Goal: Information Seeking & Learning: Learn about a topic

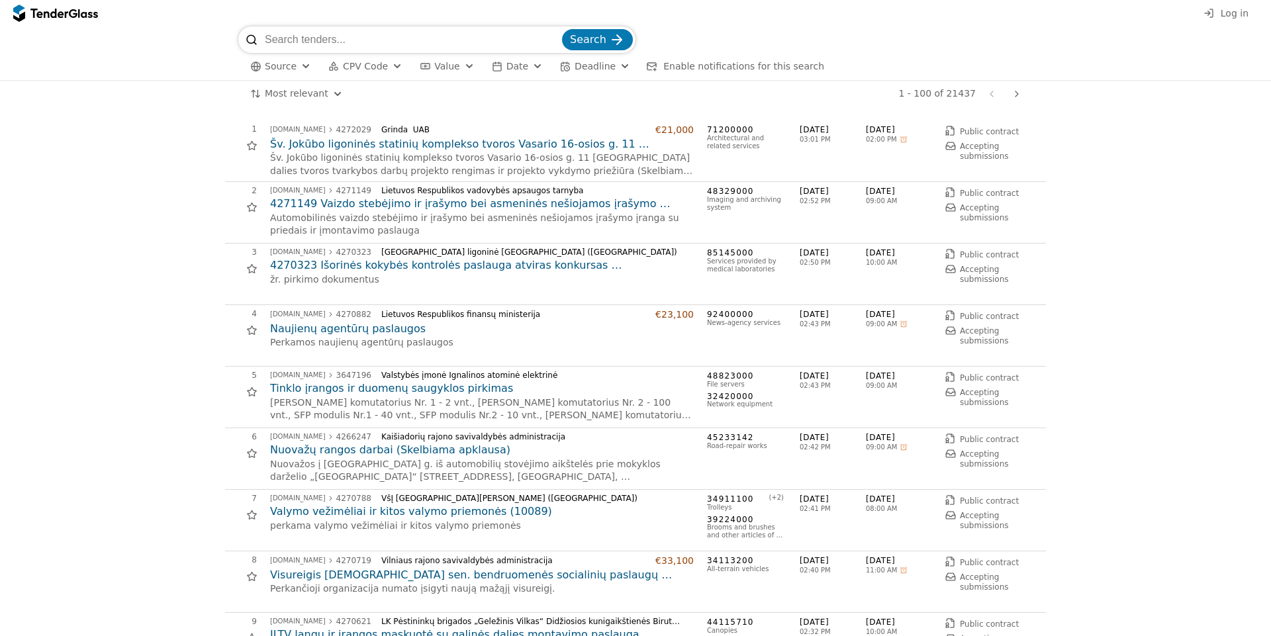
click at [318, 36] on input "search" at bounding box center [412, 39] width 295 height 26
type input "o"
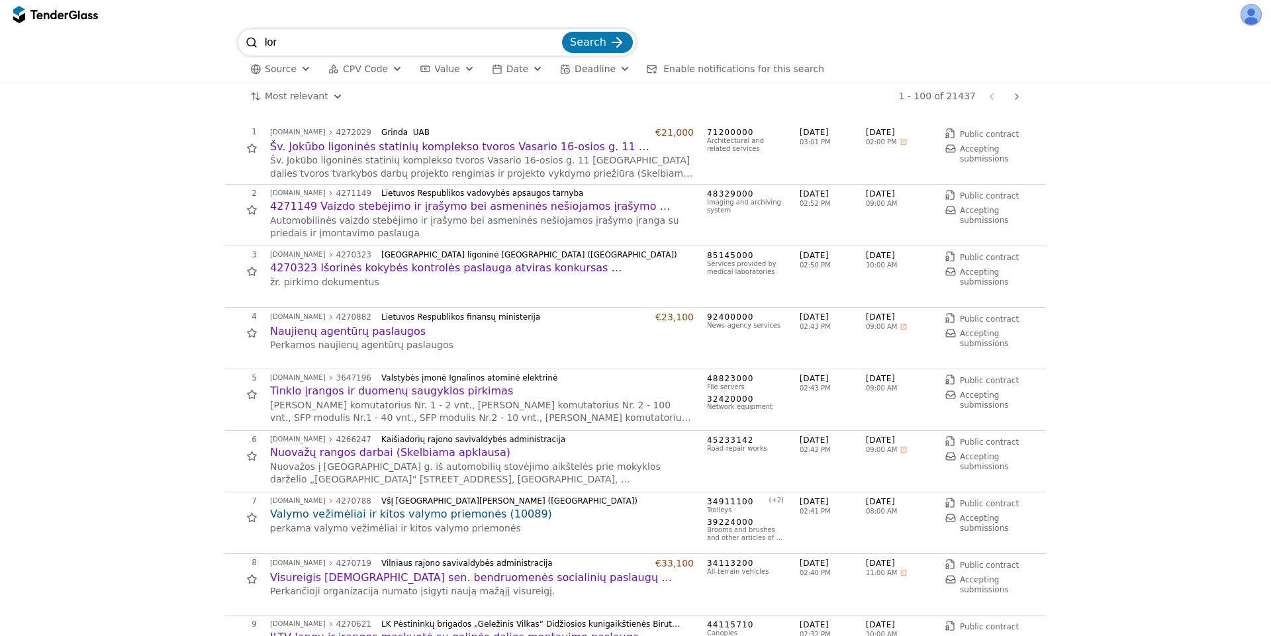
type input "lor"
click at [562, 32] on button "Search" at bounding box center [597, 42] width 71 height 21
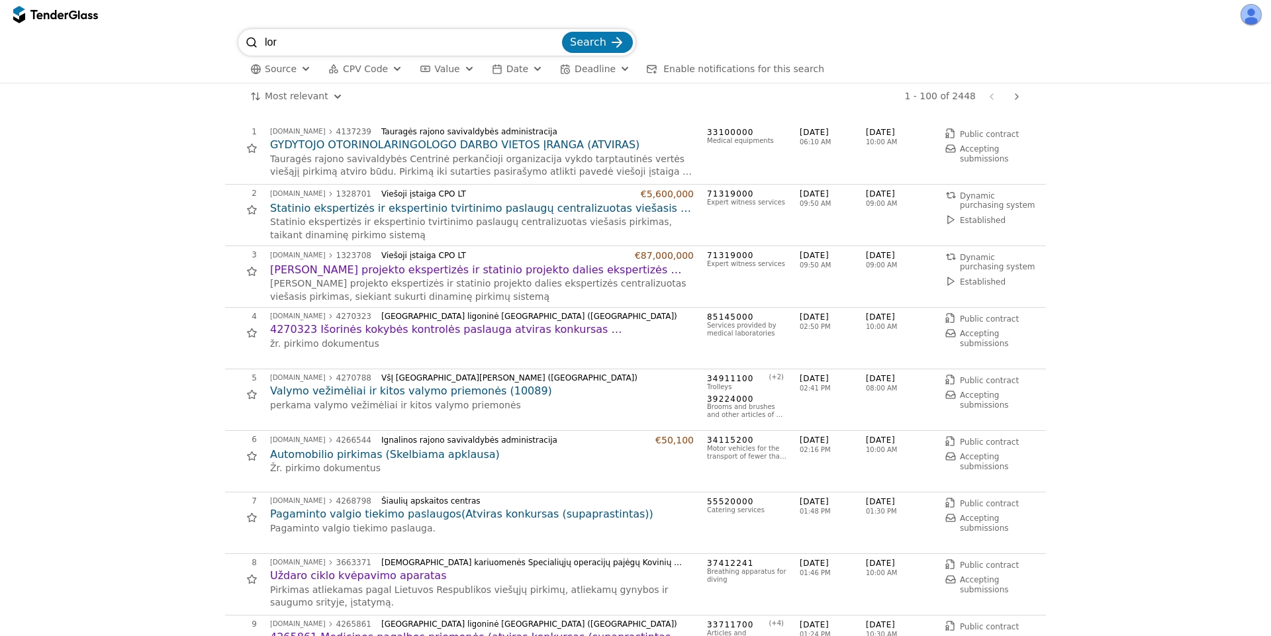
click at [321, 140] on h2 "GYDYTOJO OTORINOLARINGOLOGO DARBO VIETOS ĮRANGA (ATVIRAS)" at bounding box center [482, 145] width 424 height 15
drag, startPoint x: 317, startPoint y: 39, endPoint x: 234, endPoint y: 19, distance: 85.9
click at [234, 19] on div "lor Search Source CPV Code Type Buyer Value Date Deadline Enable notifications …" at bounding box center [635, 318] width 1271 height 636
type input "otorinolarin"
click at [562, 32] on button "Search" at bounding box center [597, 42] width 71 height 21
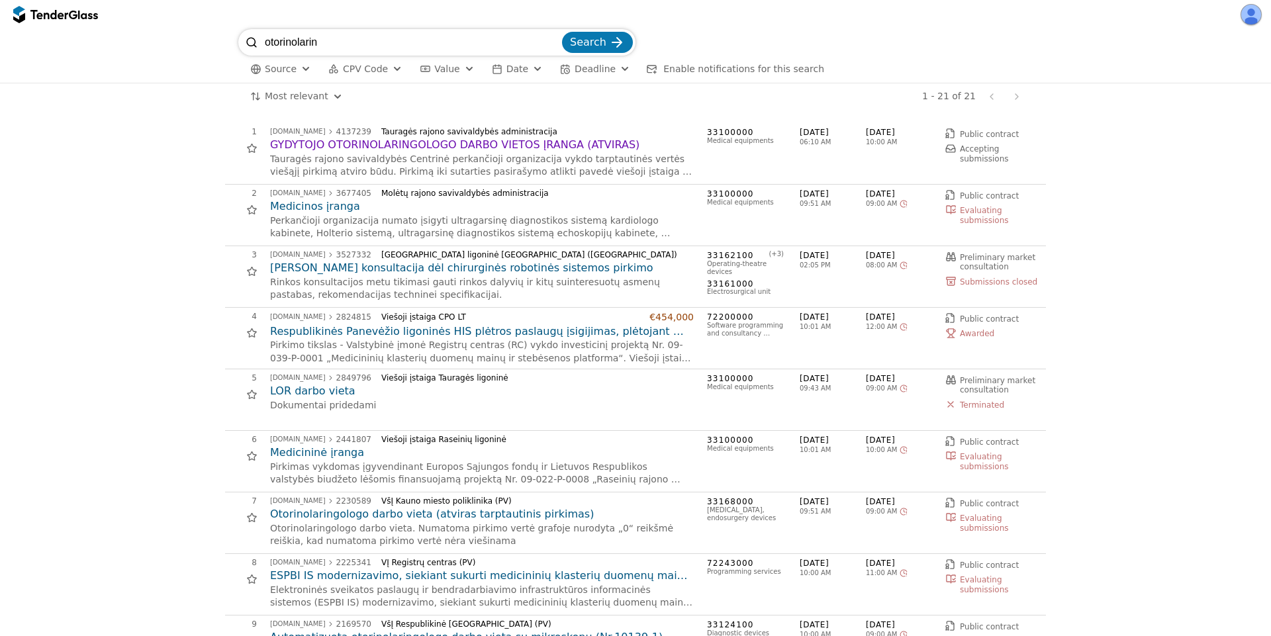
click at [299, 390] on h2 "LOR darbo vieta" at bounding box center [482, 391] width 424 height 15
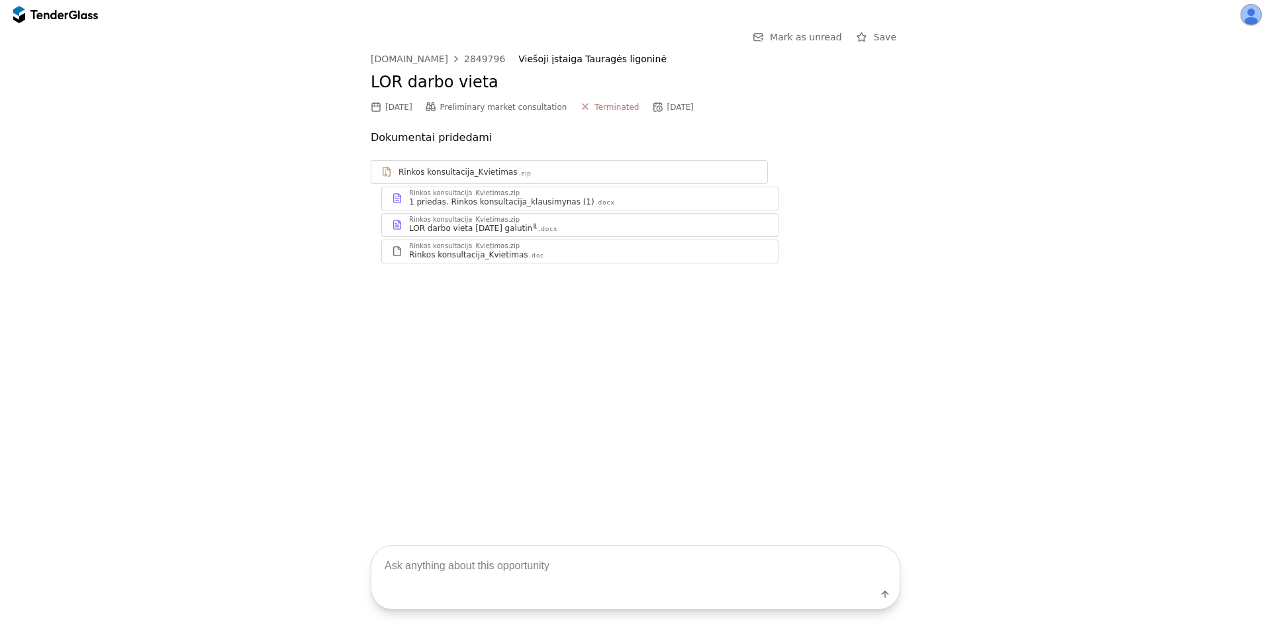
click at [447, 250] on div "Rinkos konsultacija_Kvietimas" at bounding box center [468, 255] width 119 height 11
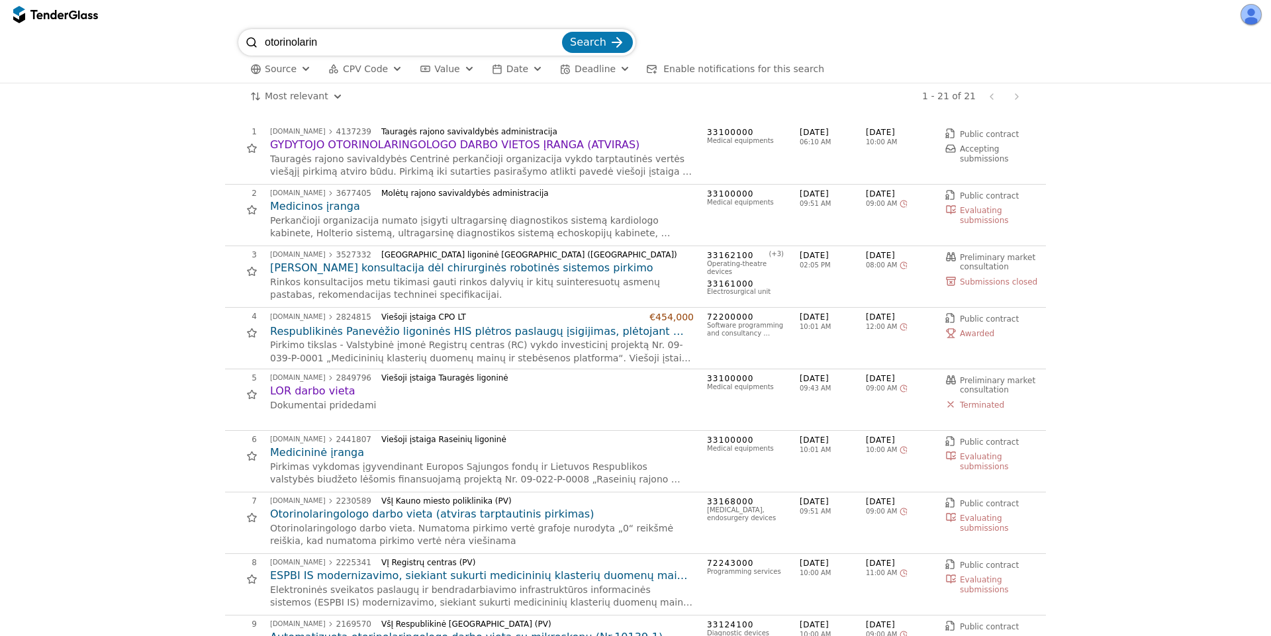
click at [473, 145] on h2 "GYDYTOJO OTORINOLARINGOLOGO DARBO VIETOS ĮRANGA (ATVIRAS)" at bounding box center [482, 145] width 424 height 15
click at [338, 205] on h2 "Medicinos įranga" at bounding box center [482, 206] width 424 height 15
click at [343, 271] on h2 "[PERSON_NAME] konsultacija dėl chirurginės robotinės sistemos pirkimo" at bounding box center [482, 268] width 424 height 15
click at [506, 72] on span "Date" at bounding box center [517, 69] width 22 height 11
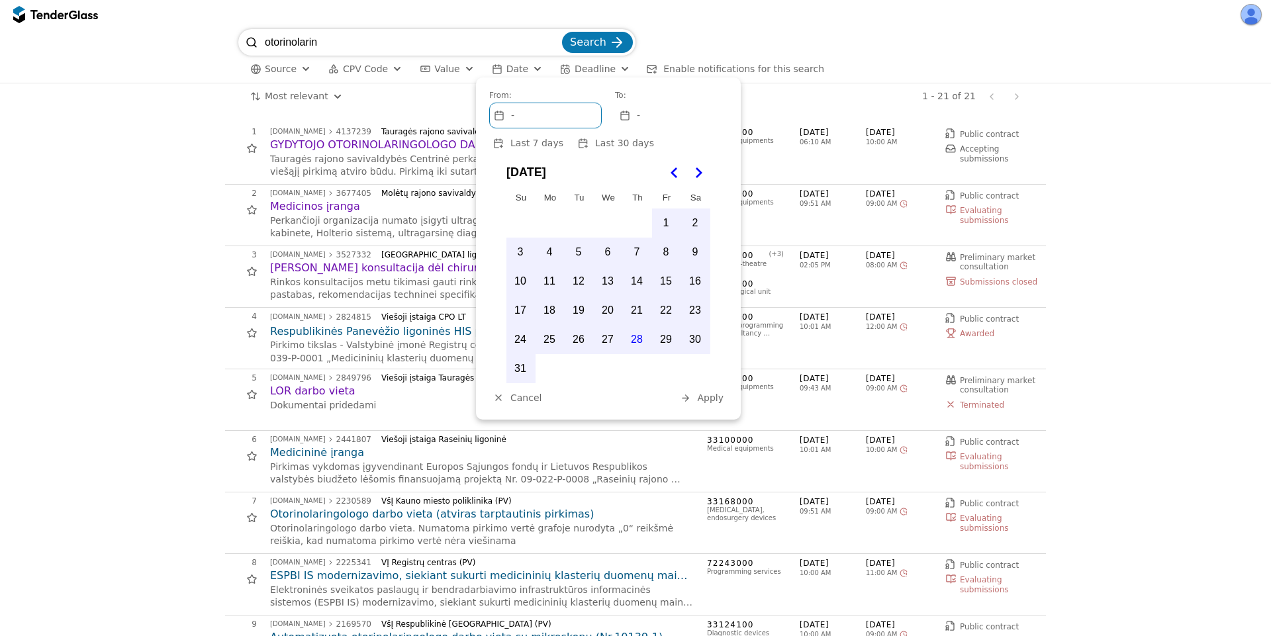
click at [543, 142] on span "Last 7 days" at bounding box center [536, 143] width 53 height 11
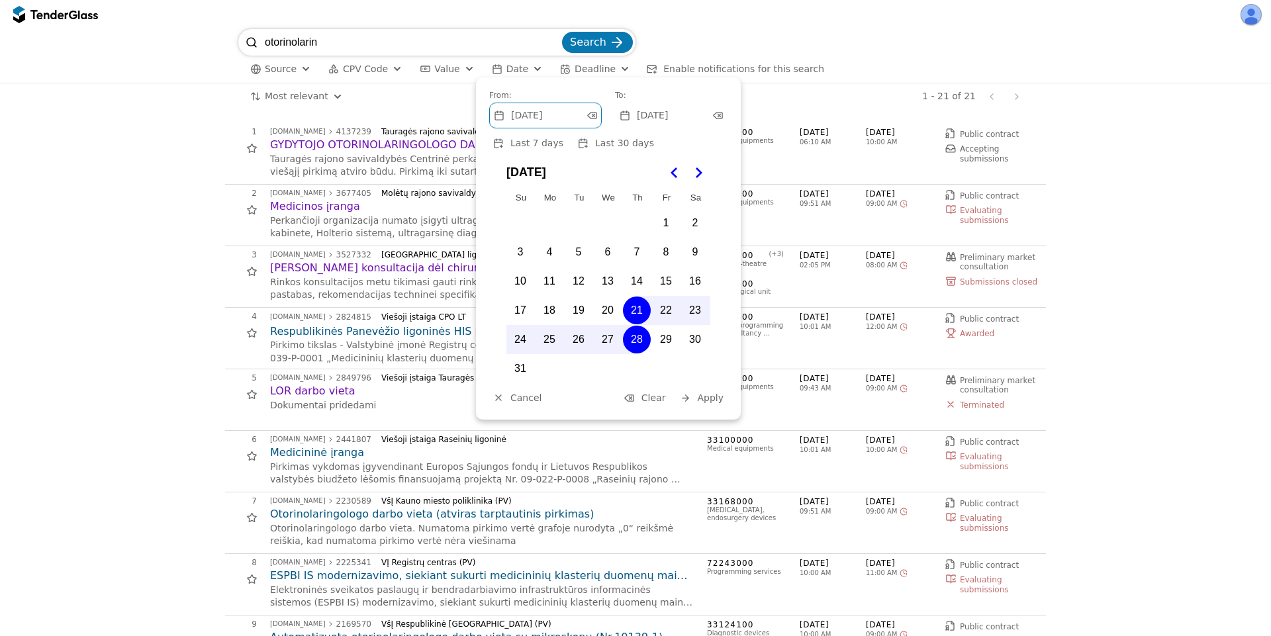
click at [707, 404] on button "Apply" at bounding box center [702, 398] width 52 height 17
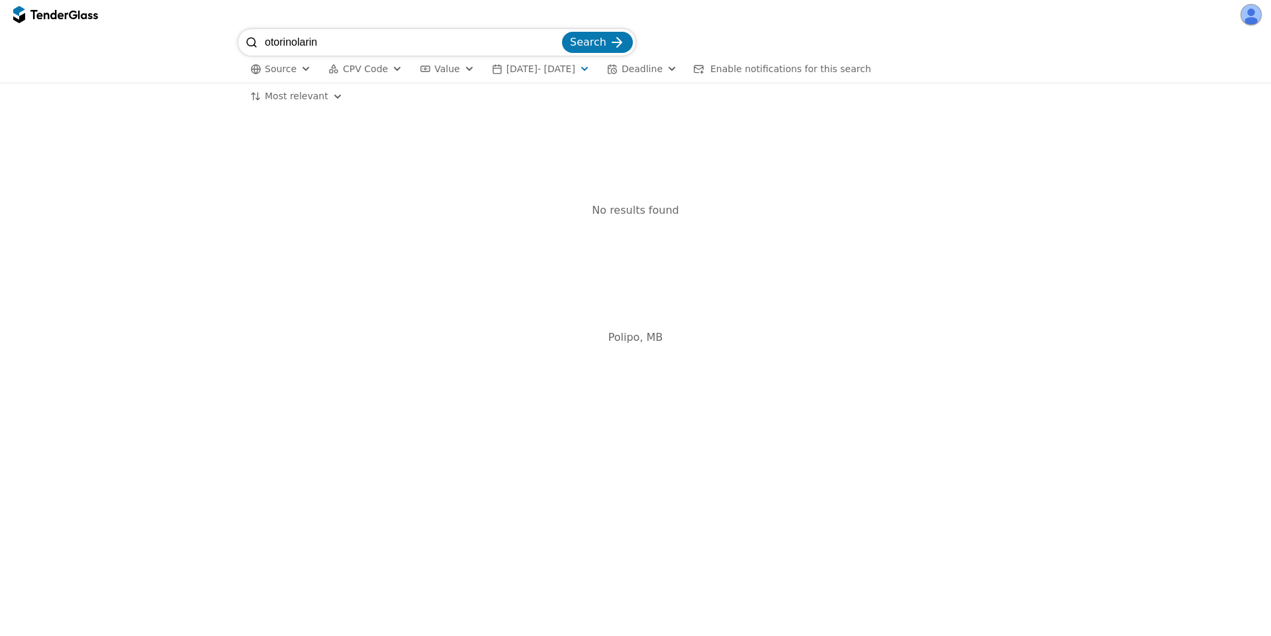
click at [349, 42] on input "otorinolarin" at bounding box center [412, 42] width 295 height 26
type input "otorin"
click at [562, 32] on button "Search" at bounding box center [597, 42] width 71 height 21
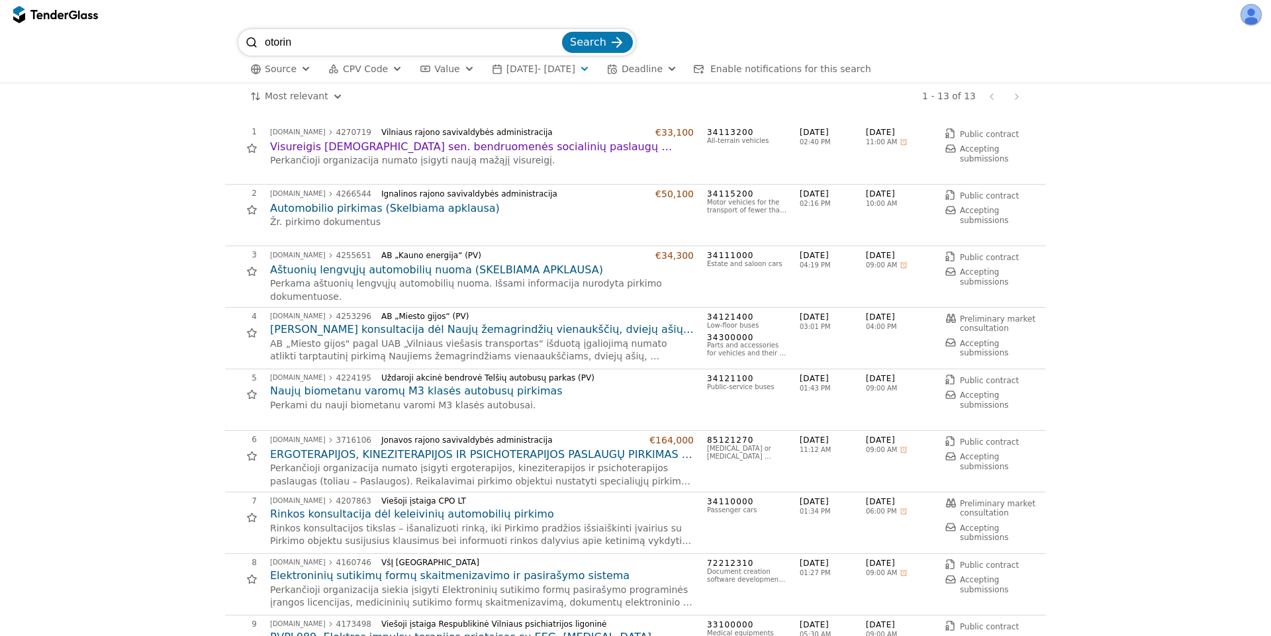
click at [349, 42] on input "otorin" at bounding box center [412, 42] width 295 height 26
type input "otorinol"
click at [562, 32] on button "Search" at bounding box center [597, 42] width 71 height 21
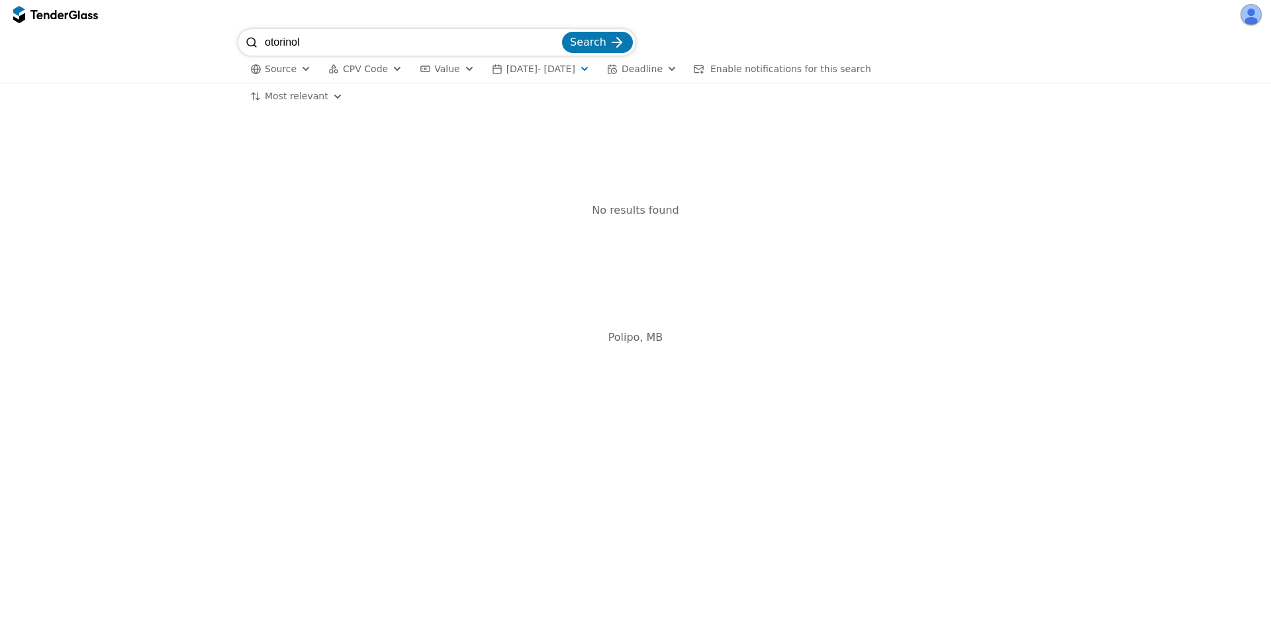
click at [359, 40] on input "otorinol" at bounding box center [412, 42] width 295 height 26
click at [362, 65] on span "CPV Code" at bounding box center [365, 69] width 45 height 11
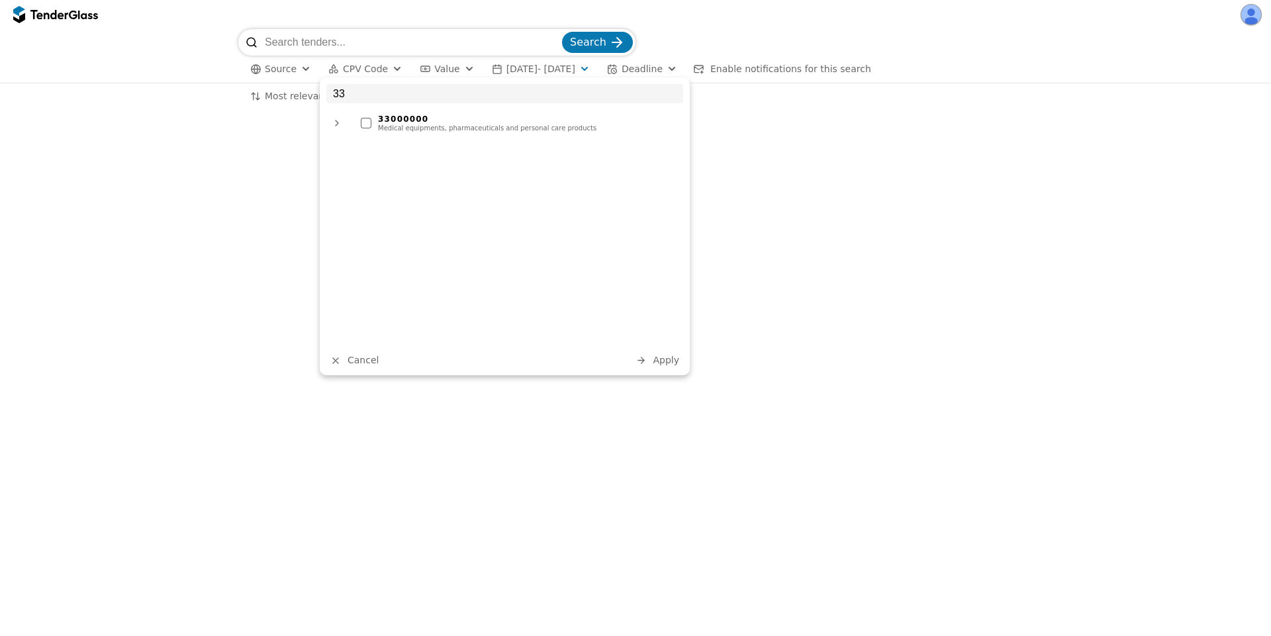
type input "33"
click at [373, 119] on div "33000000 Medical equipments, pharmaceuticals and personal care products" at bounding box center [518, 123] width 329 height 24
click at [669, 363] on span "Apply" at bounding box center [666, 360] width 26 height 11
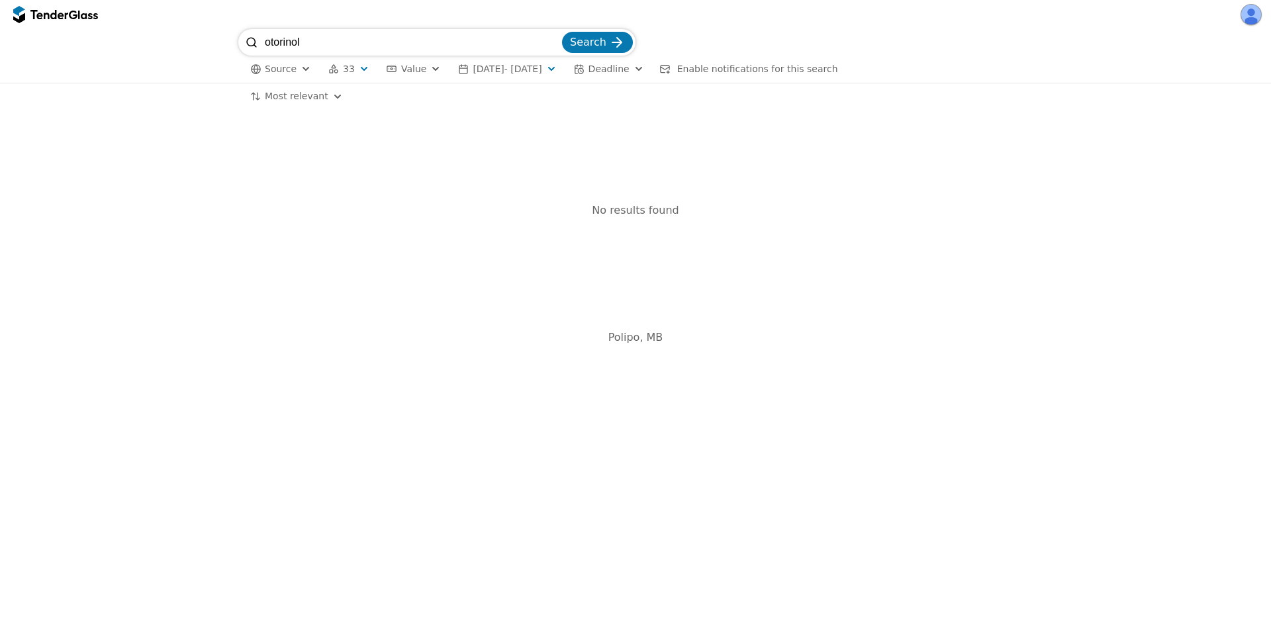
click at [541, 69] on span "[DATE] - [DATE]" at bounding box center [507, 69] width 69 height 11
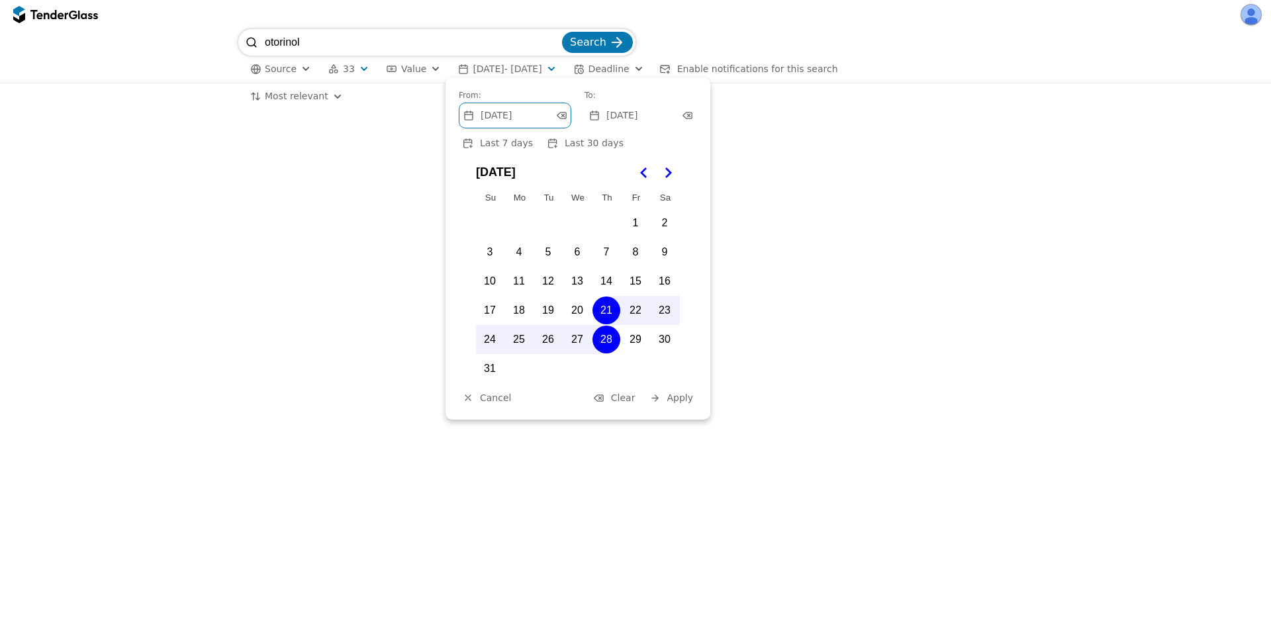
click at [565, 143] on span "Last 30 days" at bounding box center [594, 143] width 59 height 11
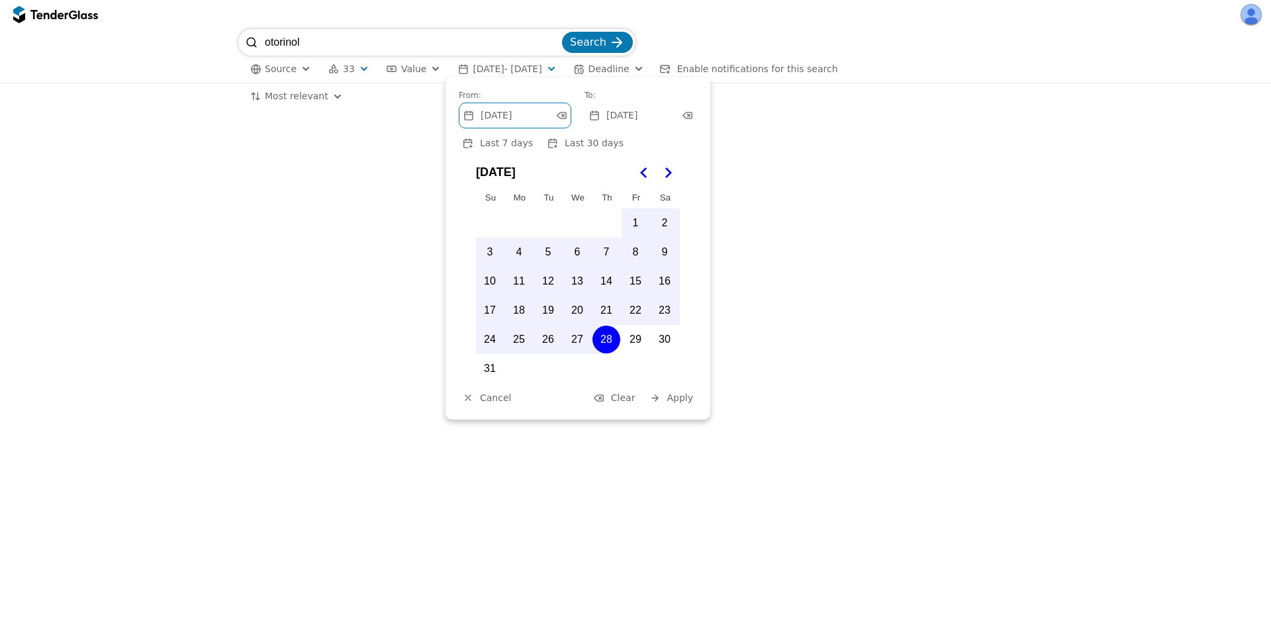
click at [670, 396] on span "Apply" at bounding box center [680, 397] width 26 height 11
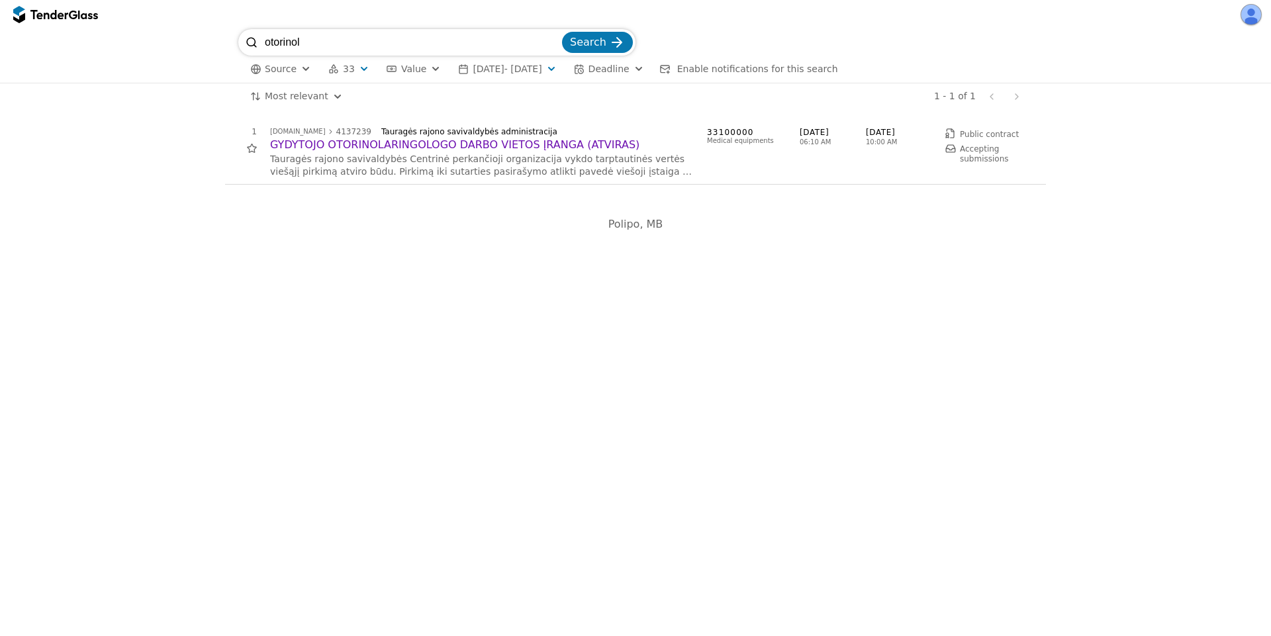
click at [478, 148] on h2 "GYDYTOJO OTORINOLARINGOLOGO DARBO VIETOS ĮRANGA (ATVIRAS)" at bounding box center [482, 145] width 424 height 15
click at [528, 71] on span "[DATE] - [DATE]" at bounding box center [507, 69] width 69 height 11
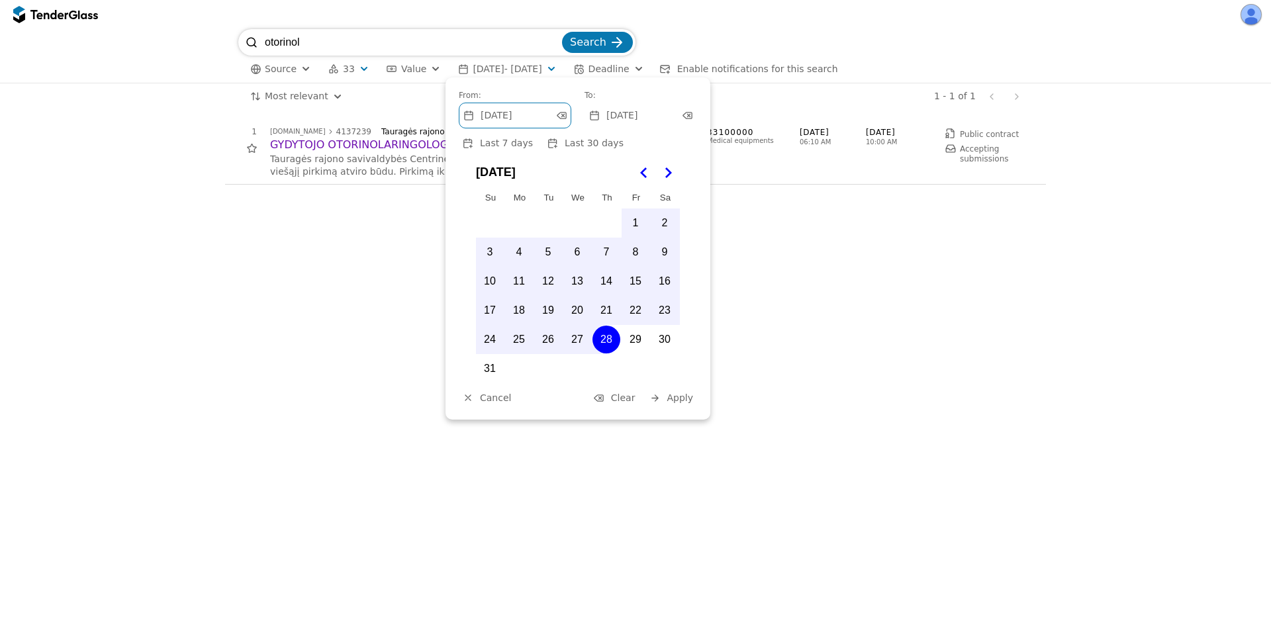
click at [633, 392] on span "Clear" at bounding box center [623, 397] width 24 height 11
click at [679, 396] on span "Apply" at bounding box center [680, 397] width 26 height 11
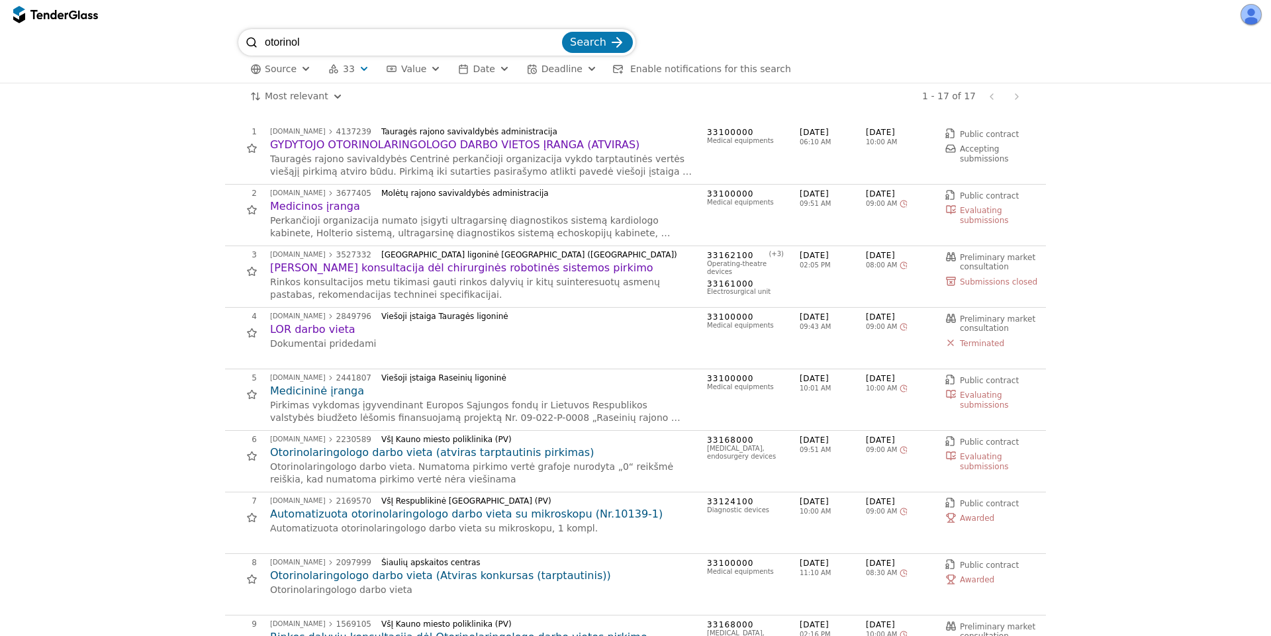
click at [320, 389] on h2 "Medicininė įranga" at bounding box center [482, 391] width 424 height 15
click at [365, 451] on h2 "Otorinolaringologo darbo vieta (atviras tarptautinis pirkimas)" at bounding box center [482, 452] width 424 height 15
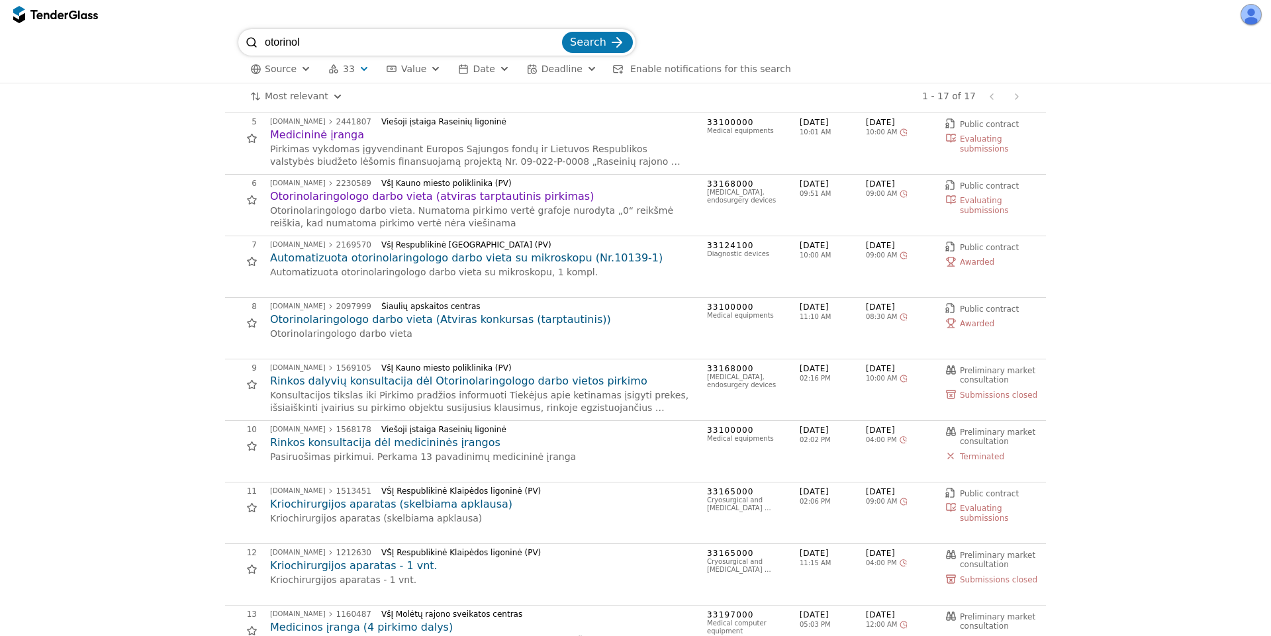
scroll to position [357, 0]
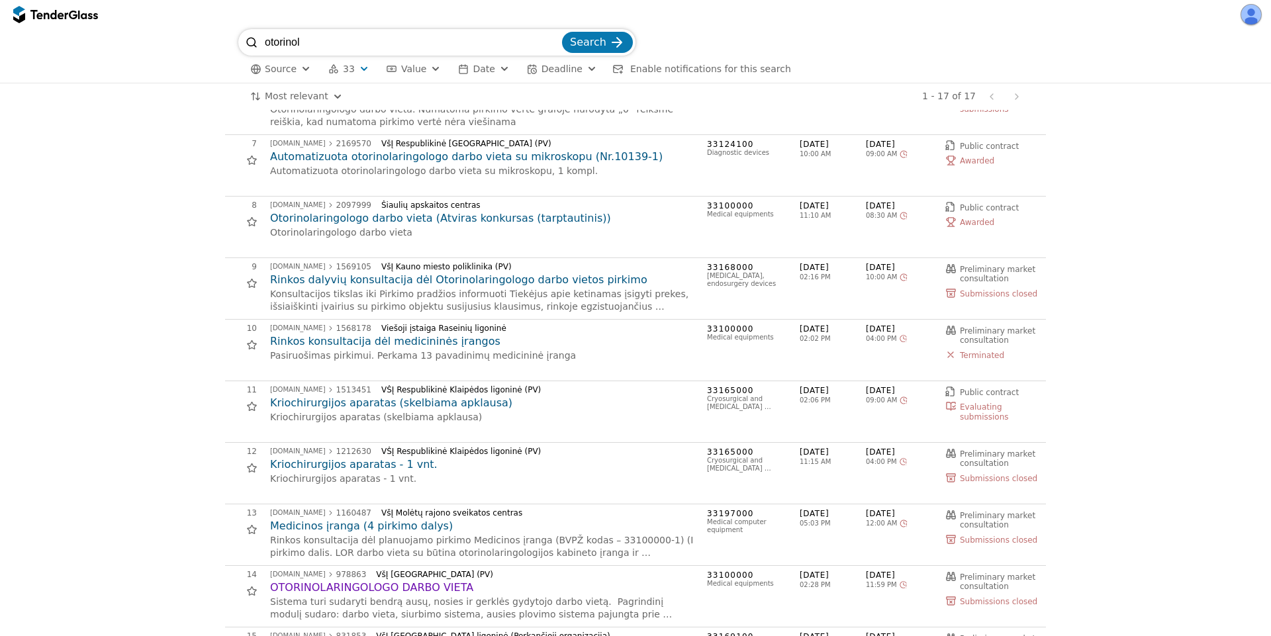
click at [370, 280] on h2 "Rinkos dalyvių konsultacija dėl Otorinolaringologo darbo vietos pirkimo" at bounding box center [482, 280] width 424 height 15
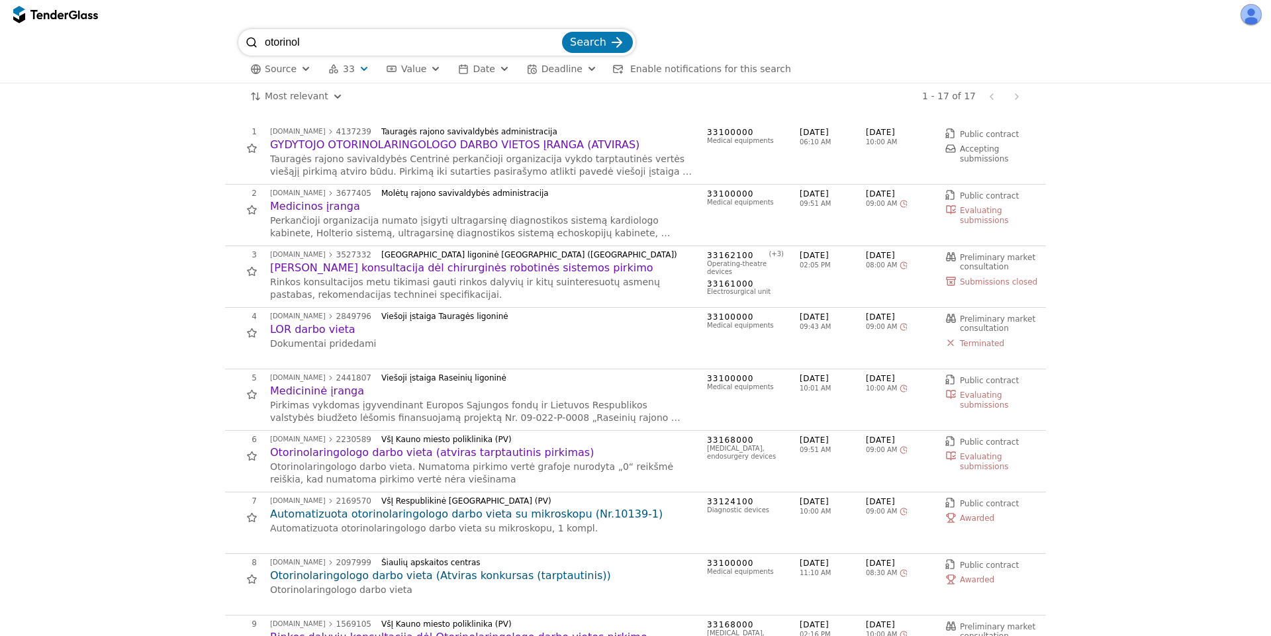
click at [354, 69] on div "button" at bounding box center [364, 68] width 48 height 45
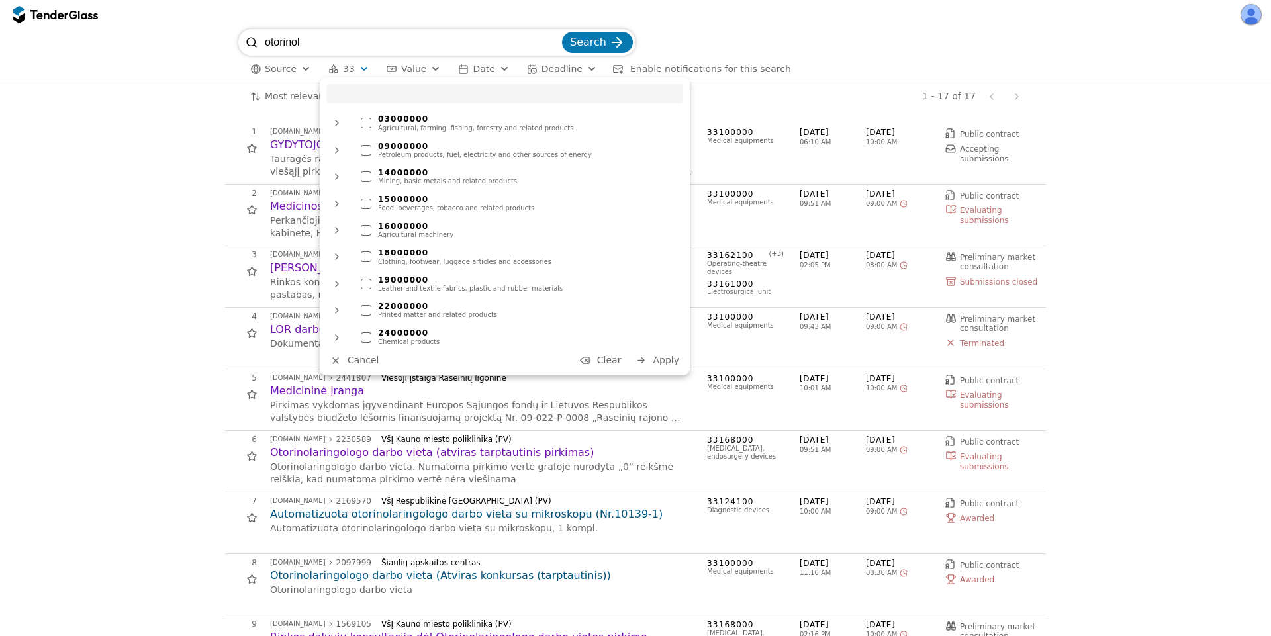
drag, startPoint x: 598, startPoint y: 354, endPoint x: 616, endPoint y: 358, distance: 18.3
click at [607, 356] on button "Clear" at bounding box center [601, 360] width 50 height 17
click at [661, 359] on span "Apply" at bounding box center [666, 360] width 26 height 11
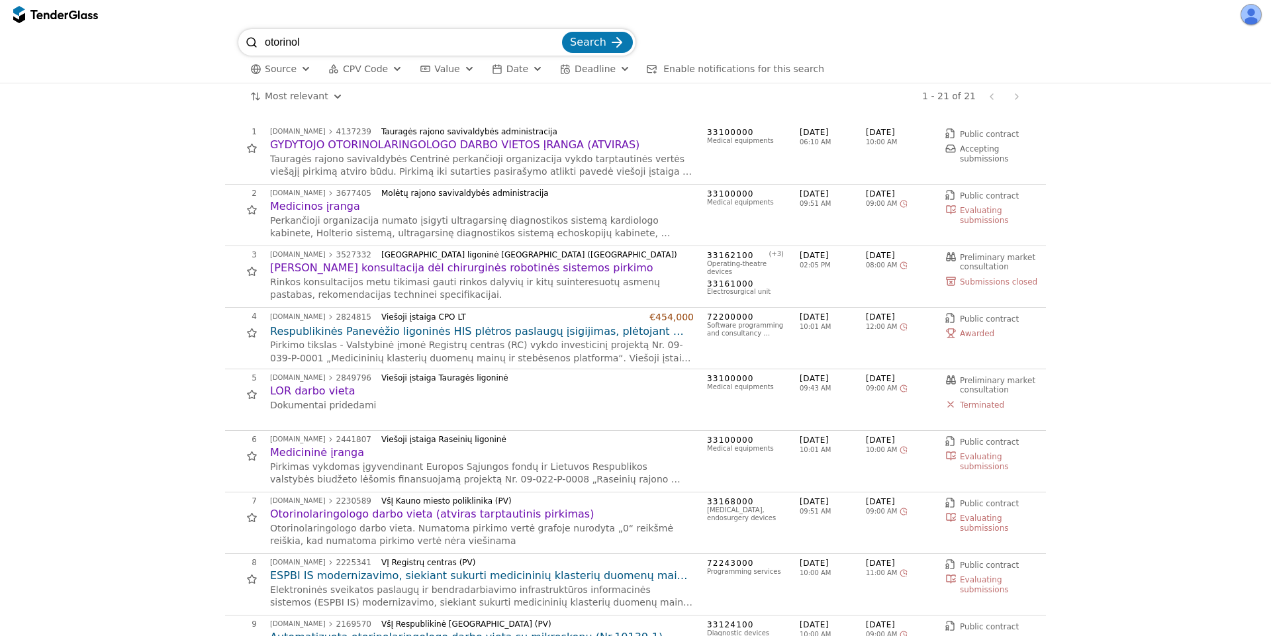
click at [320, 40] on input "otorinol" at bounding box center [412, 42] width 295 height 26
click at [562, 32] on button "Search" at bounding box center [597, 42] width 71 height 21
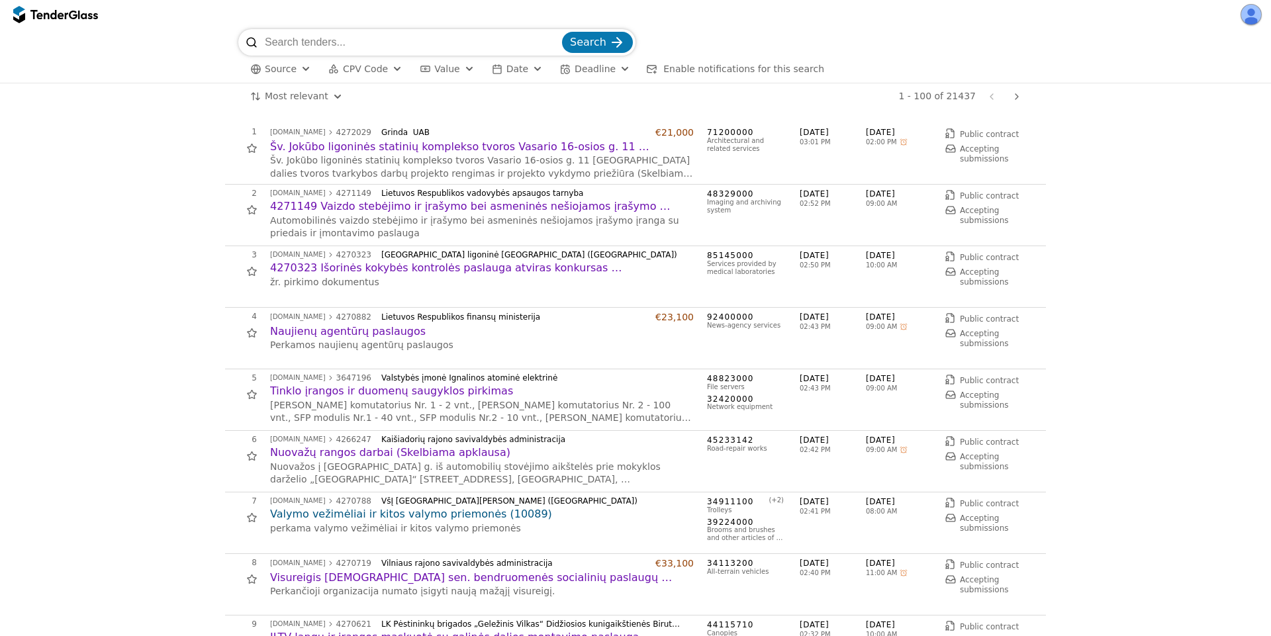
click at [402, 141] on h2 "Šv. Jokūbo ligoninės statinių komplekso tvoros Vasario 16-osios g. 11 [GEOGRAPH…" at bounding box center [482, 147] width 424 height 15
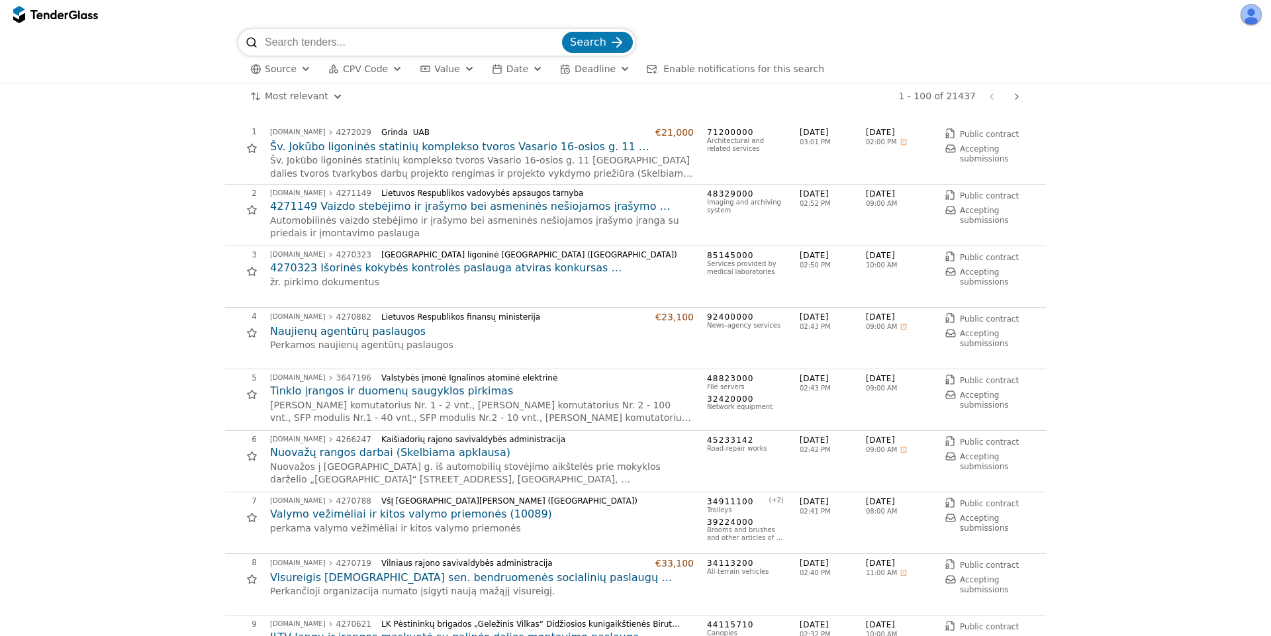
click at [359, 203] on h2 "4271149 Vaizdo stebėjimo ir įrašymo bei asmeninės nešiojamos įrašymo įrangos pi…" at bounding box center [482, 206] width 424 height 15
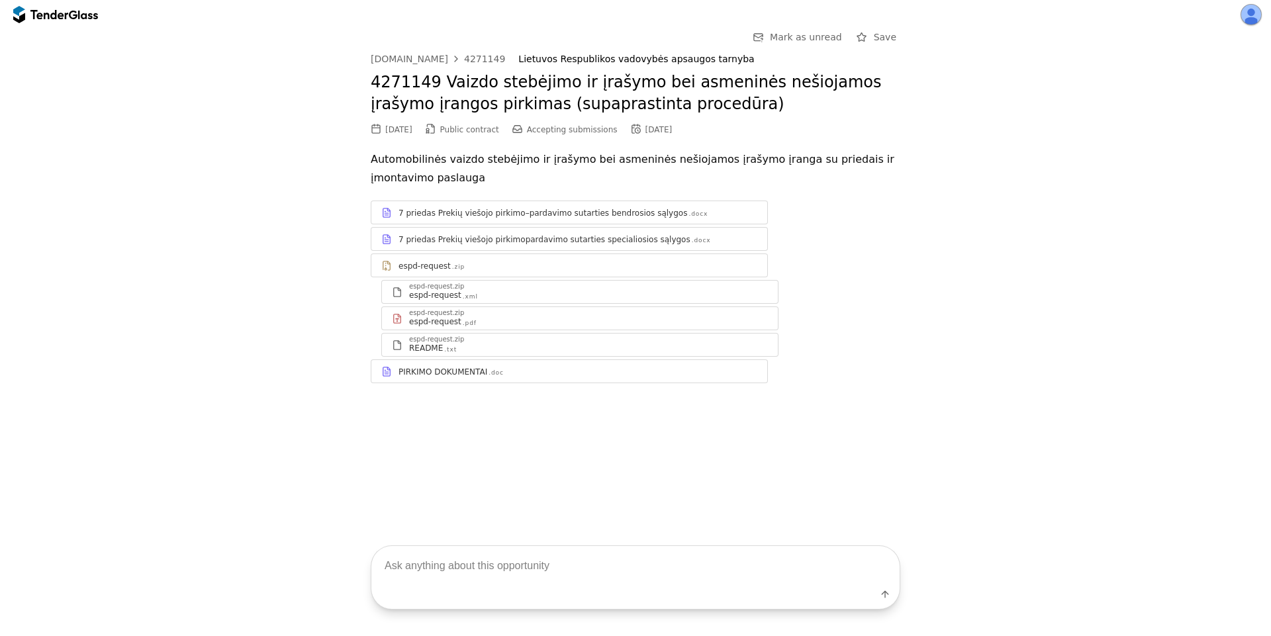
click at [492, 365] on div "PIRKIMO DOKUMENTAI .doc" at bounding box center [569, 371] width 396 height 17
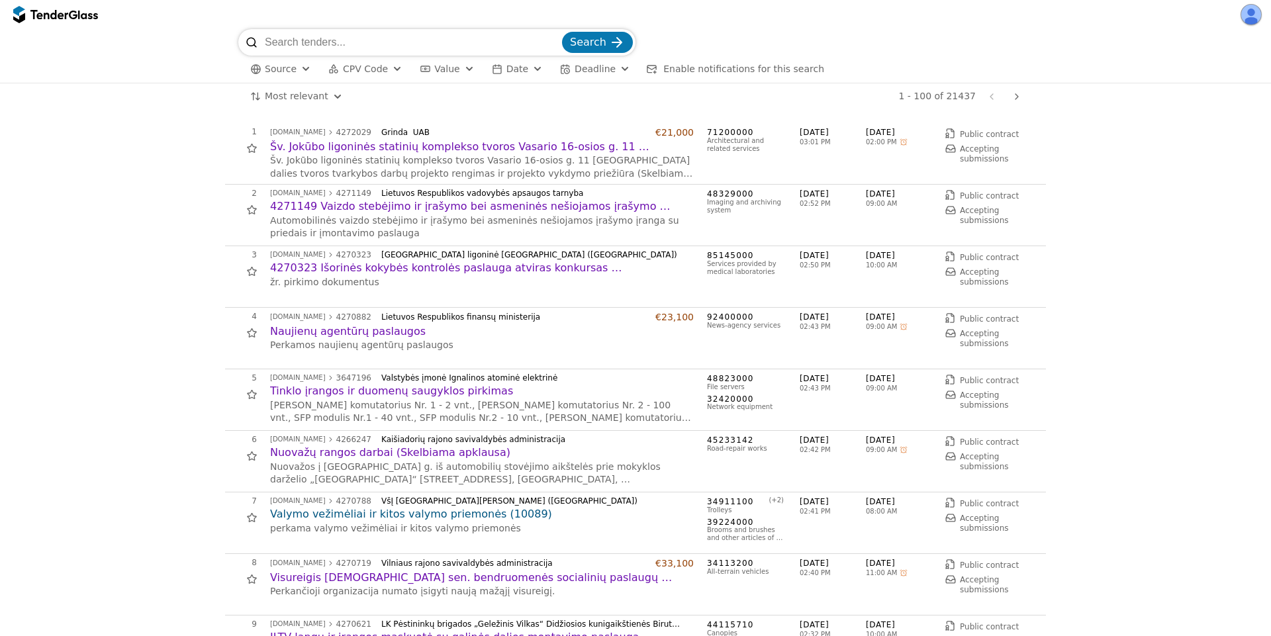
click at [342, 48] on input "search" at bounding box center [412, 42] width 295 height 26
type input "otorinolaring"
click at [562, 32] on button "Search" at bounding box center [597, 42] width 71 height 21
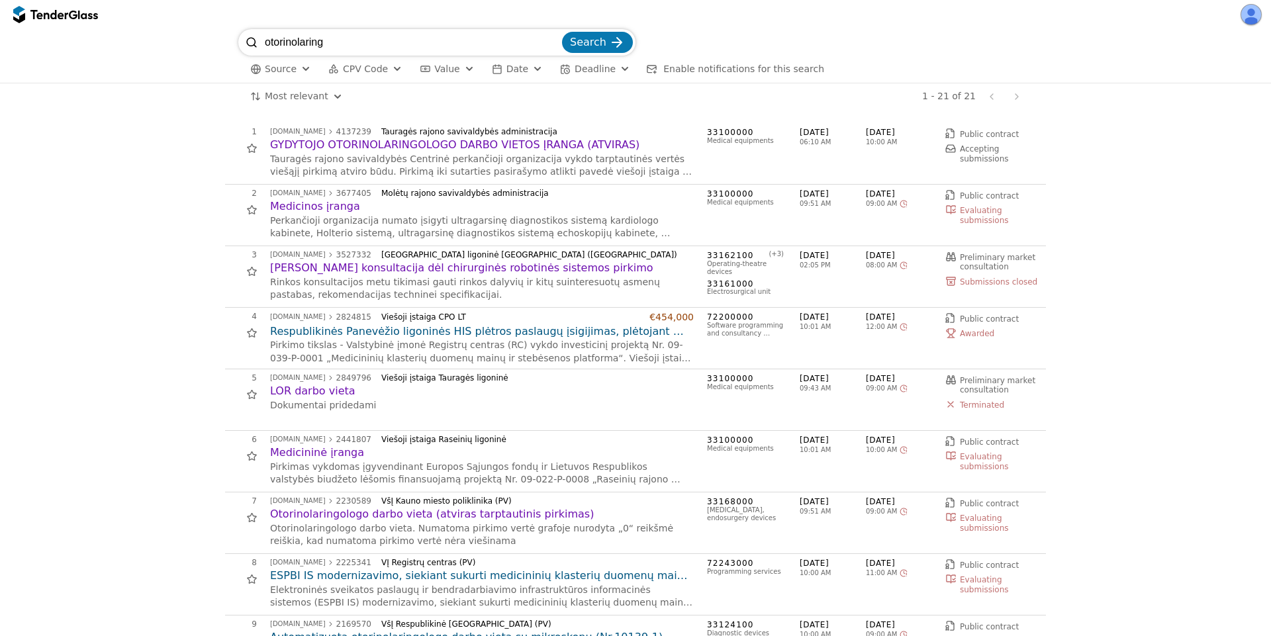
drag, startPoint x: 366, startPoint y: 30, endPoint x: 372, endPoint y: 38, distance: 9.4
click at [371, 36] on input "otorinolaring" at bounding box center [412, 42] width 295 height 26
click at [372, 40] on input "otorinolaring" at bounding box center [412, 42] width 295 height 26
type input "otorinolaring lor"
click at [562, 32] on button "Search" at bounding box center [597, 42] width 71 height 21
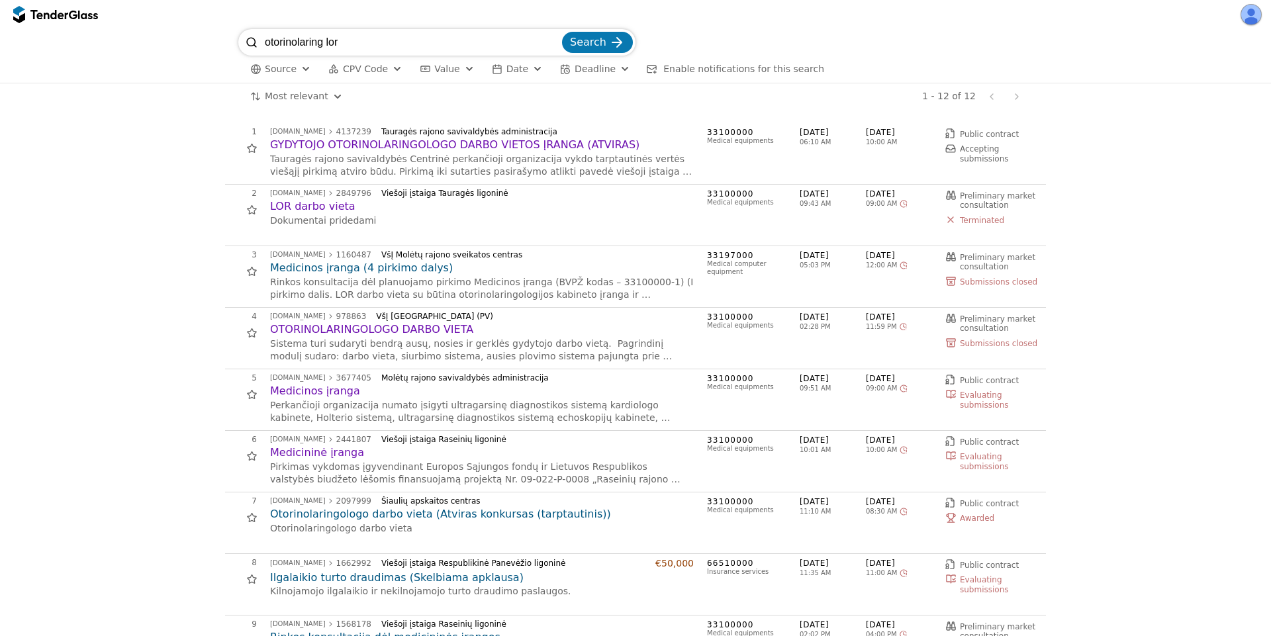
drag, startPoint x: 322, startPoint y: 42, endPoint x: 367, endPoint y: 26, distance: 47.1
click at [324, 40] on input "otorinolaring lor" at bounding box center [412, 42] width 295 height 26
type input "otorinolarin lor"
click at [562, 32] on button "Search" at bounding box center [597, 42] width 71 height 21
click at [362, 44] on input "otorinolarin lor" at bounding box center [412, 42] width 295 height 26
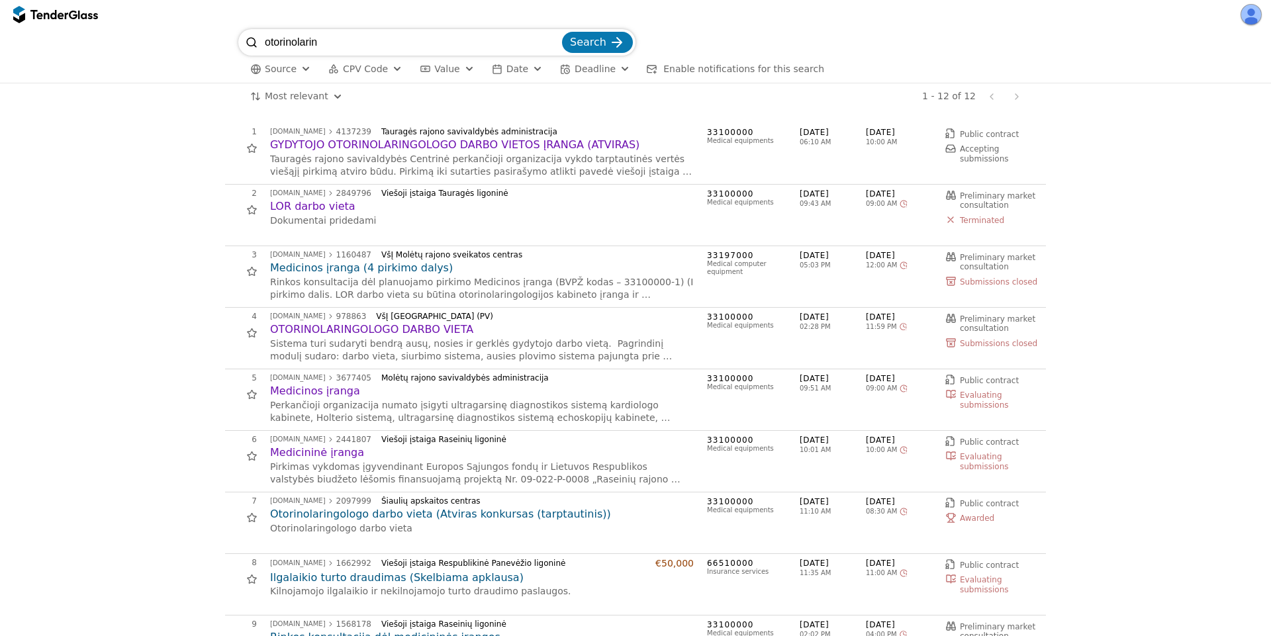
type input "otorinolarin"
click at [562, 32] on button "Search" at bounding box center [597, 42] width 71 height 21
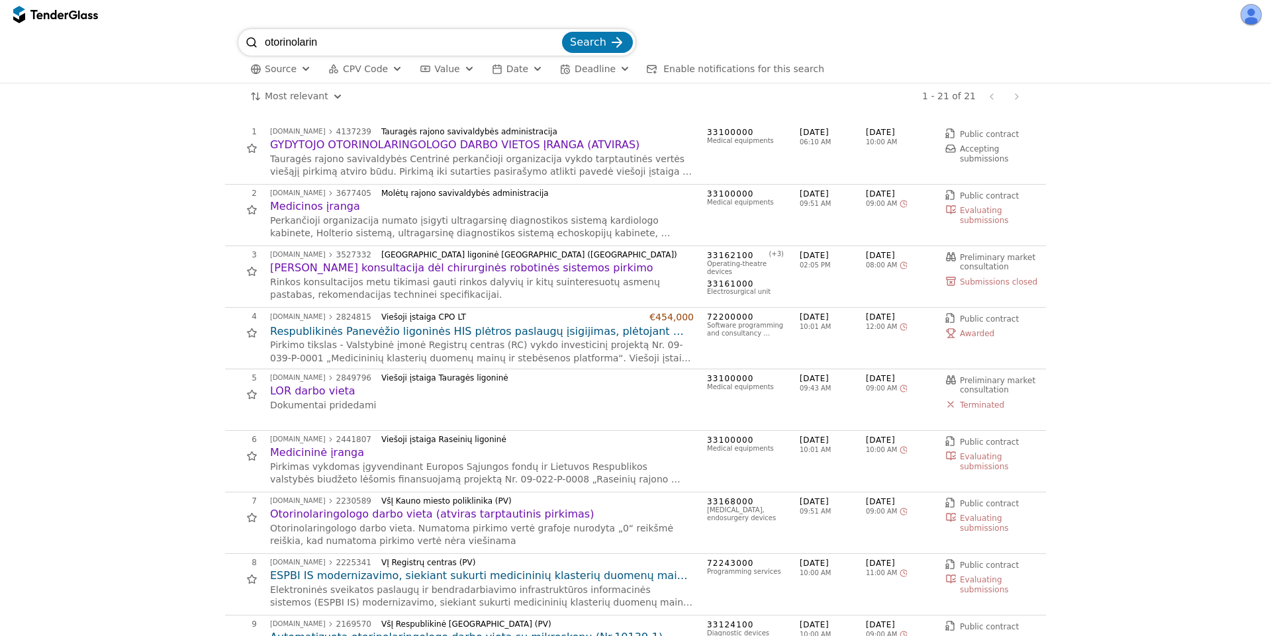
click at [349, 51] on input "otorinolarin" at bounding box center [412, 42] width 295 height 26
type input "otorinolaring"
click at [562, 32] on button "Search" at bounding box center [597, 42] width 71 height 21
click at [383, 42] on input "otorinolaring" at bounding box center [412, 42] width 295 height 26
paste input "ftal"
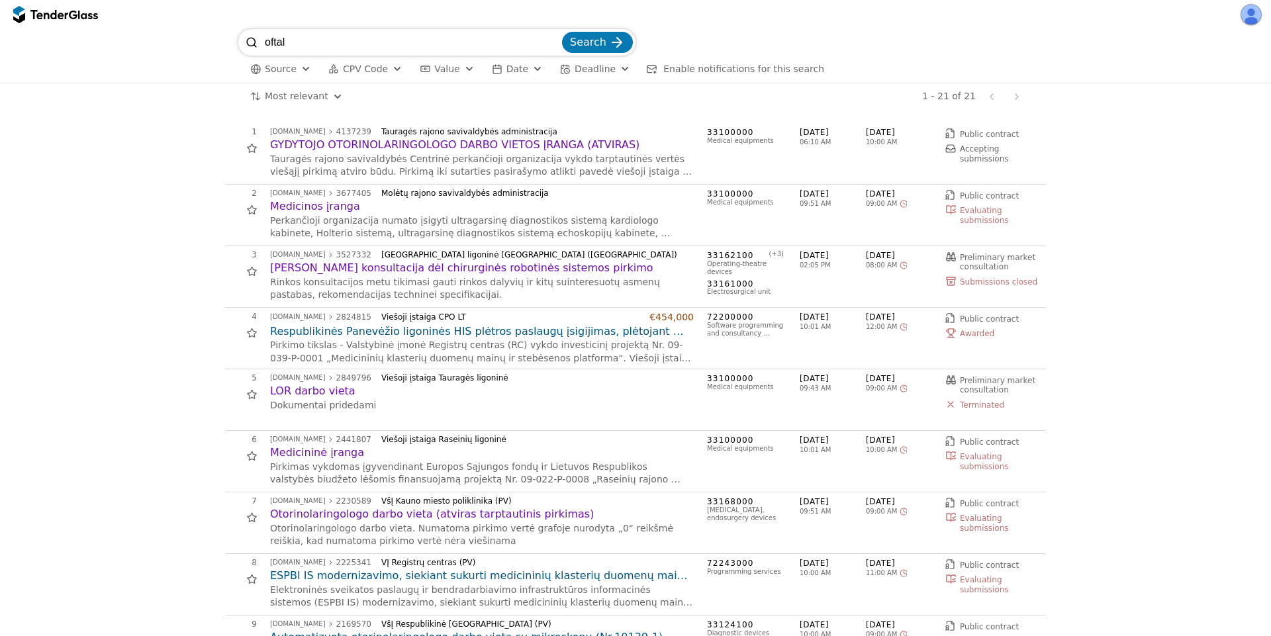
type input "oftal"
click at [562, 32] on button "Search" at bounding box center [597, 42] width 71 height 21
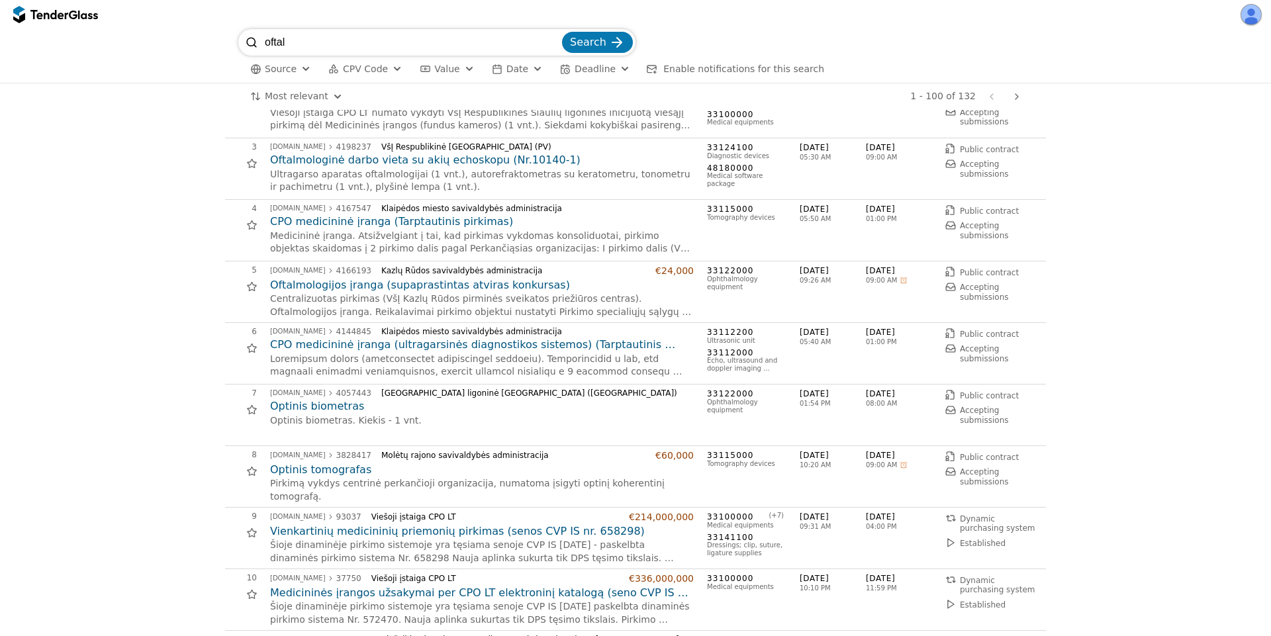
scroll to position [357, 0]
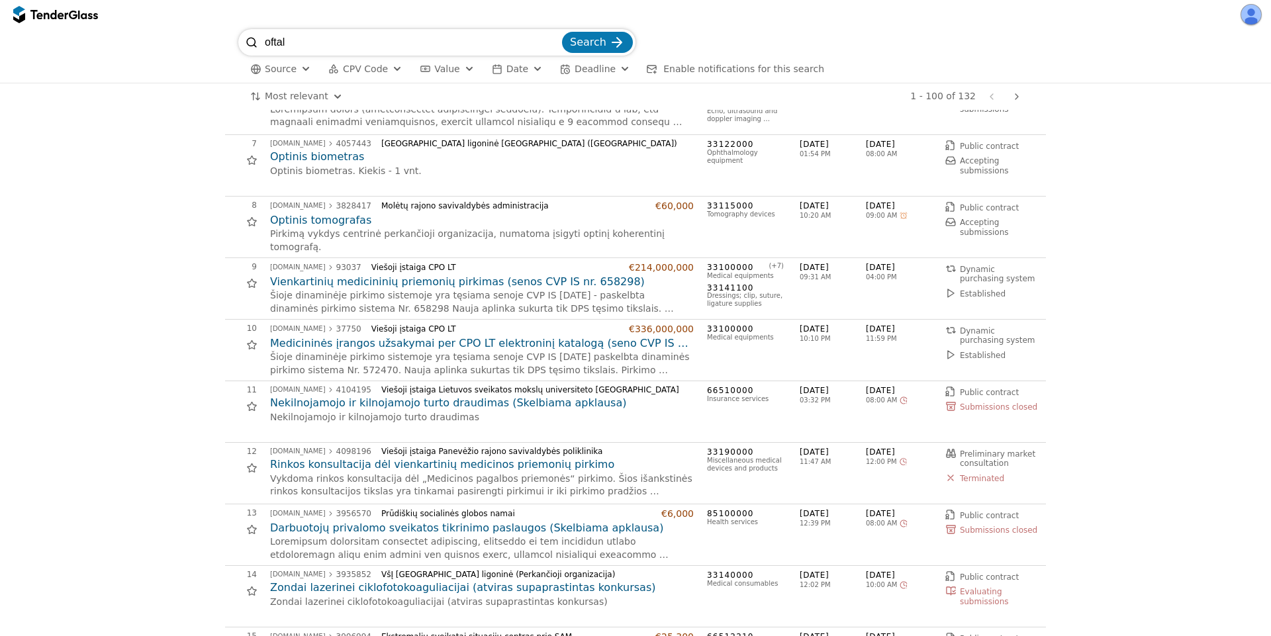
click at [1248, 20] on button "button" at bounding box center [1250, 14] width 21 height 21
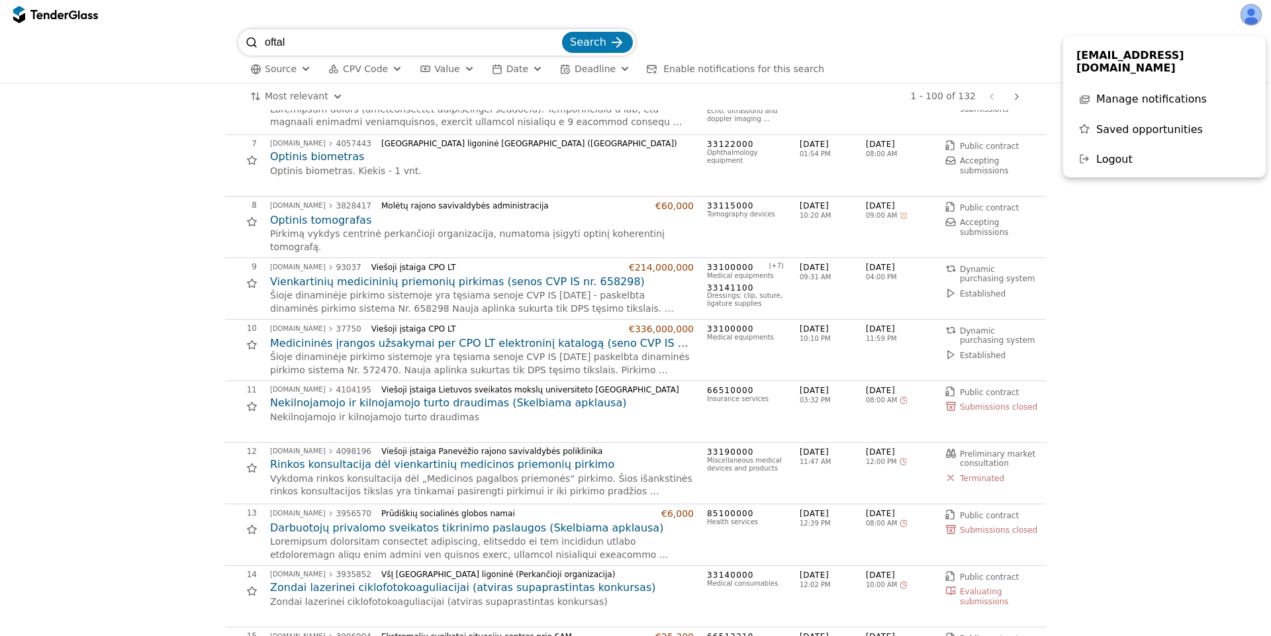
click at [1113, 123] on span "Saved opportunities" at bounding box center [1149, 129] width 107 height 13
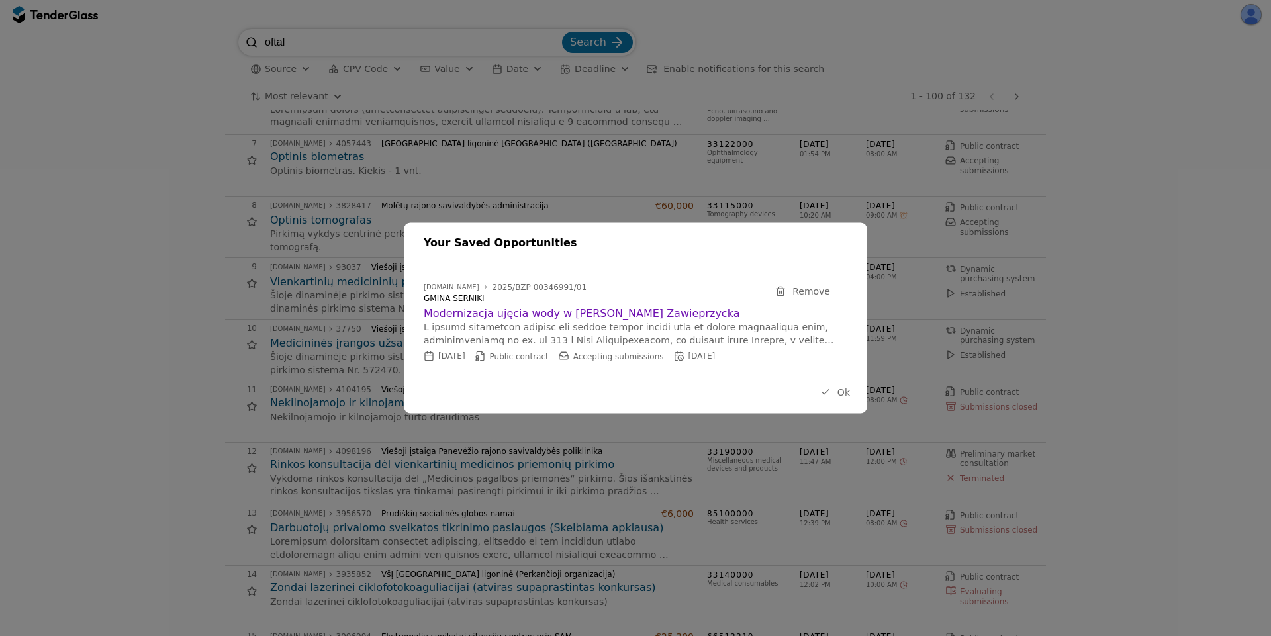
click at [829, 387] on div "button" at bounding box center [825, 392] width 36 height 34
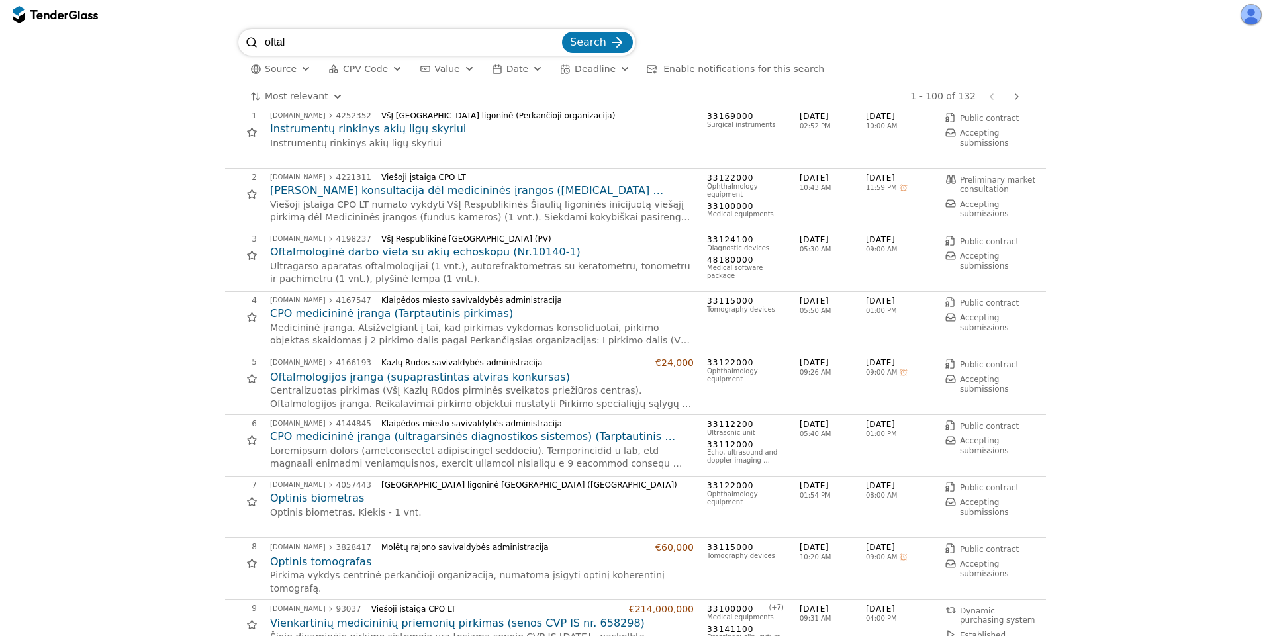
scroll to position [0, 0]
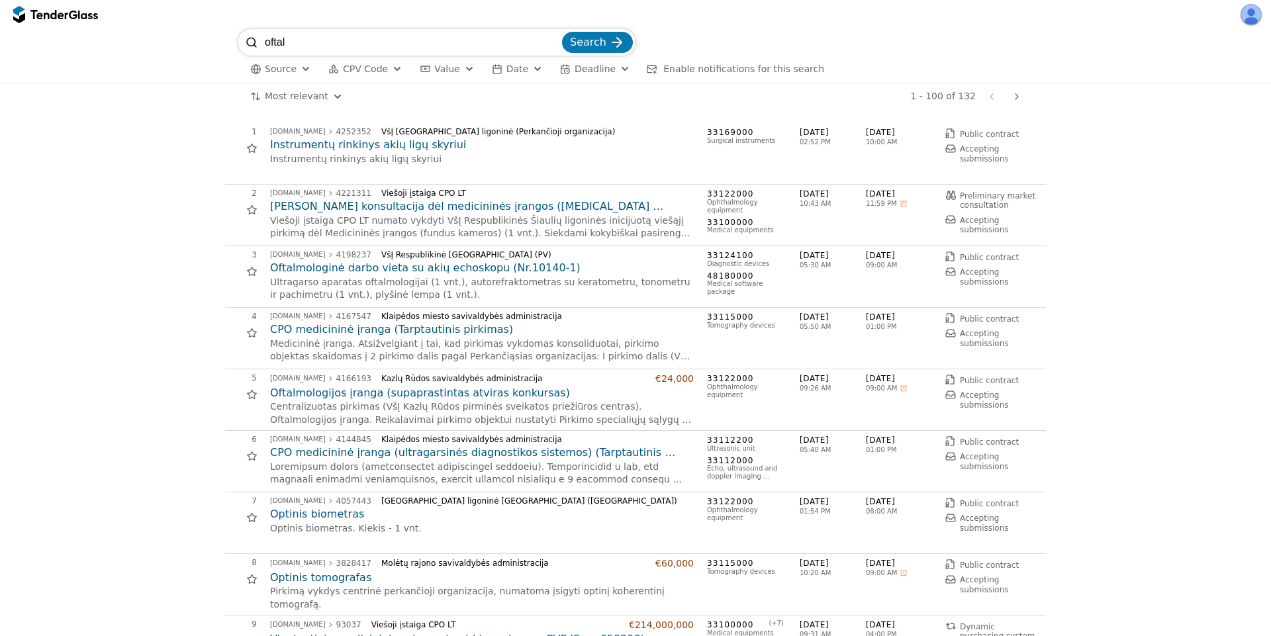
click at [559, 43] on input "oftal" at bounding box center [412, 42] width 295 height 26
click at [506, 67] on span "Date" at bounding box center [517, 69] width 22 height 11
click at [577, 69] on span "Deadline" at bounding box center [595, 69] width 41 height 11
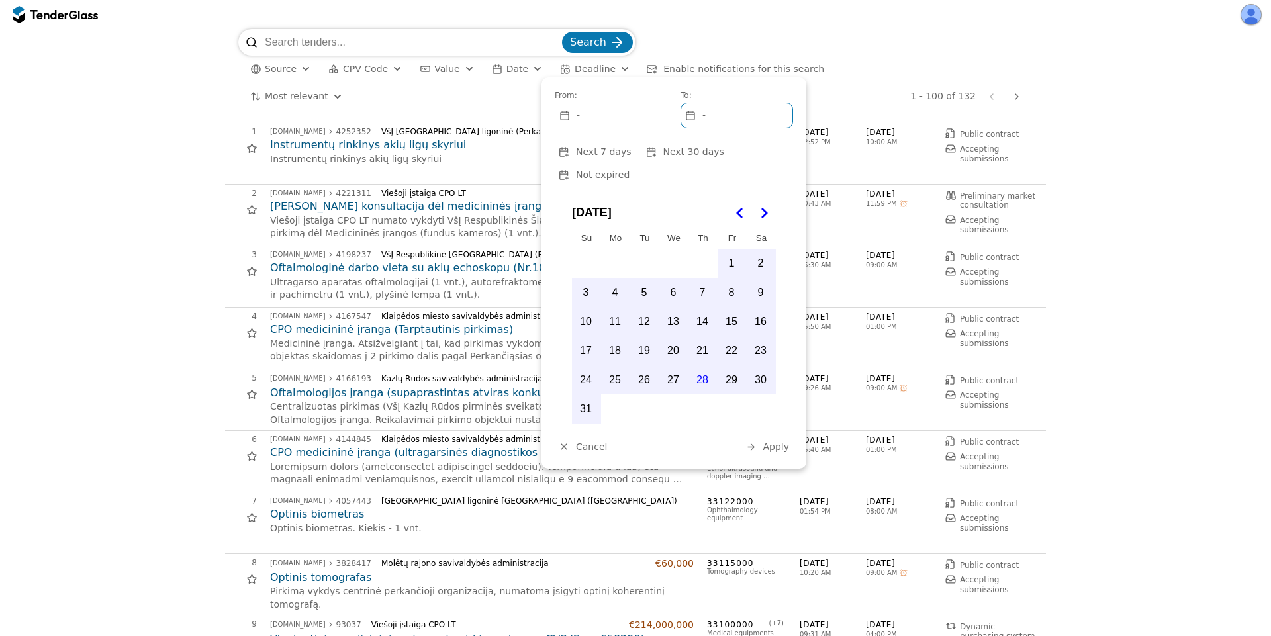
click at [583, 116] on div "-" at bounding box center [610, 115] width 111 height 24
click at [695, 116] on div at bounding box center [690, 116] width 37 height 38
click at [909, 47] on div "Search" at bounding box center [635, 42] width 794 height 26
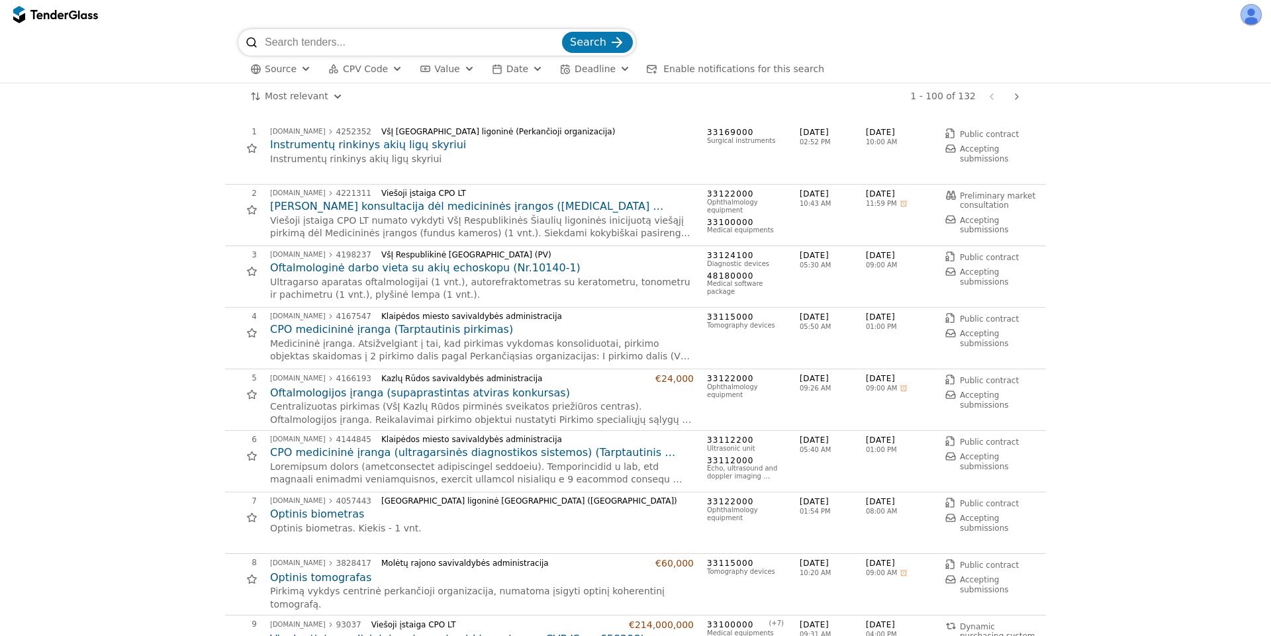
click at [439, 68] on span "Value" at bounding box center [446, 69] width 25 height 11
click at [360, 71] on span "CPV Code" at bounding box center [365, 69] width 45 height 11
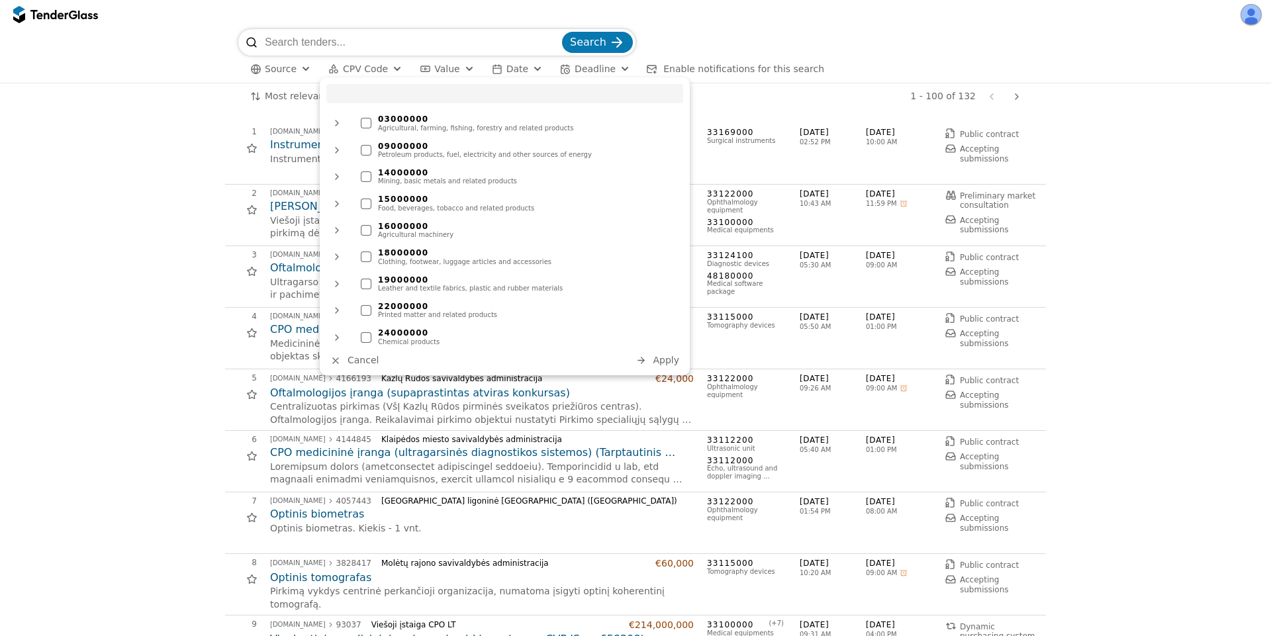
click at [435, 64] on span "Value" at bounding box center [446, 69] width 25 height 11
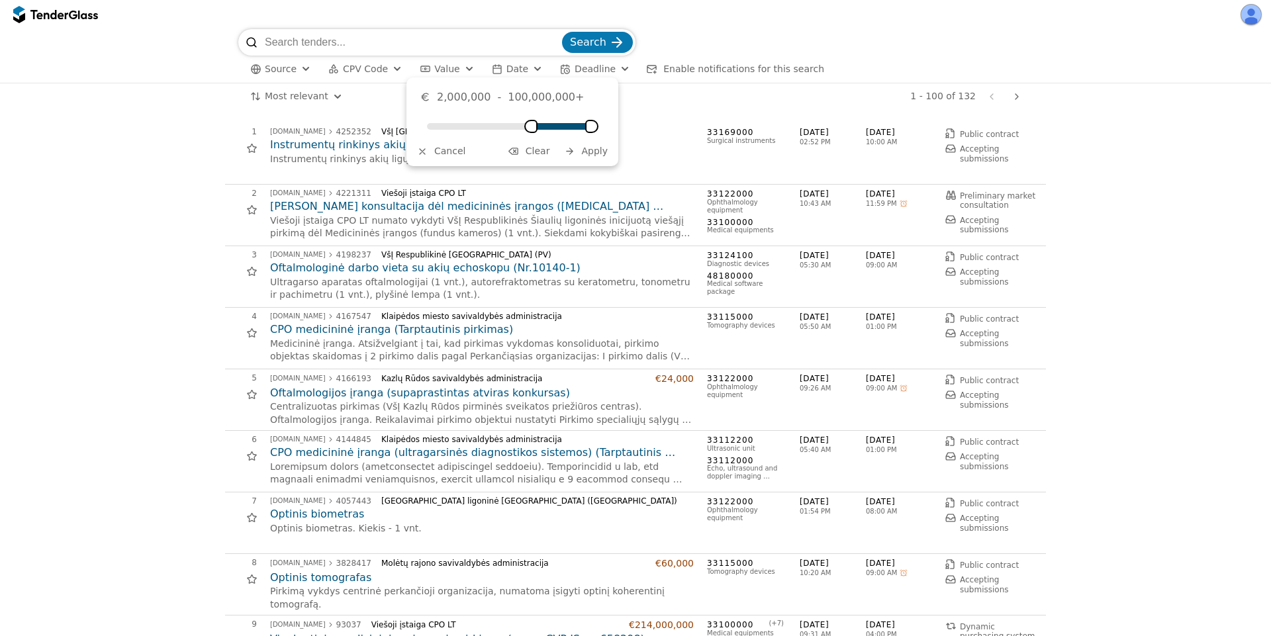
click at [537, 126] on div "Minimum" at bounding box center [530, 126] width 13 height 13
click at [594, 150] on span "Apply" at bounding box center [594, 151] width 26 height 11
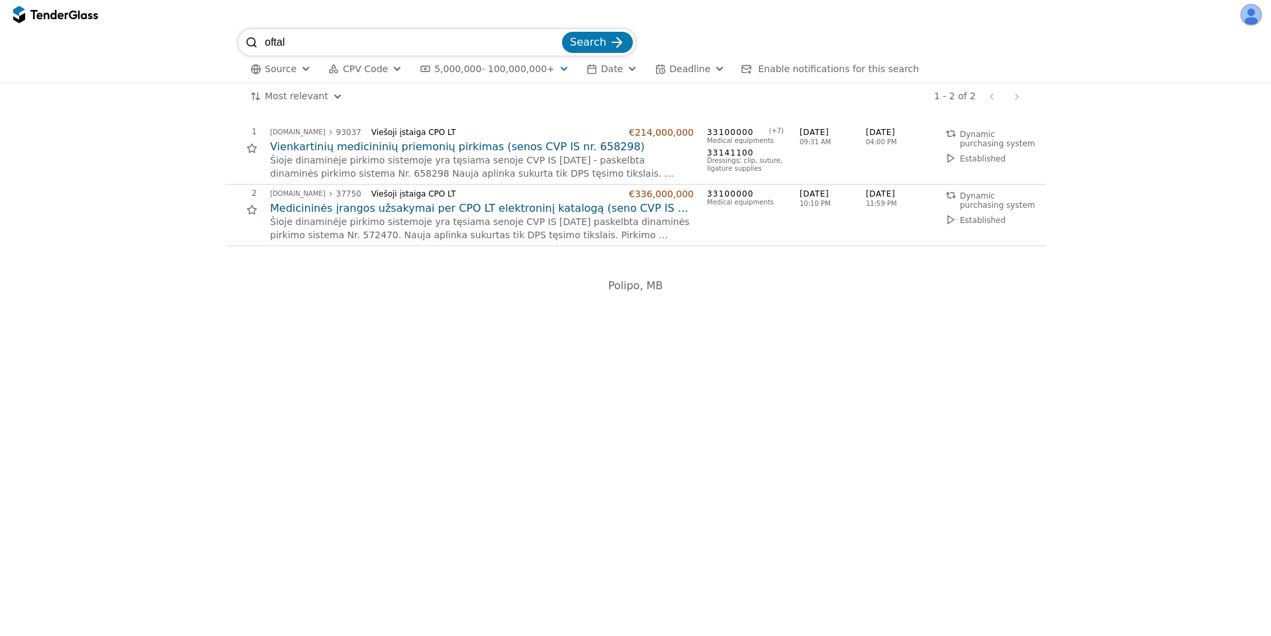
click at [514, 69] on span "5,000,000 - 100,000,000+" at bounding box center [494, 69] width 120 height 11
click at [556, 128] on div "Minimum" at bounding box center [555, 126] width 13 height 13
click at [581, 150] on button "Apply" at bounding box center [586, 151] width 52 height 17
click at [527, 70] on span "10,000,000 - 100,000,000+" at bounding box center [497, 69] width 126 height 11
click at [512, 133] on div "Minimum" at bounding box center [518, 126] width 13 height 13
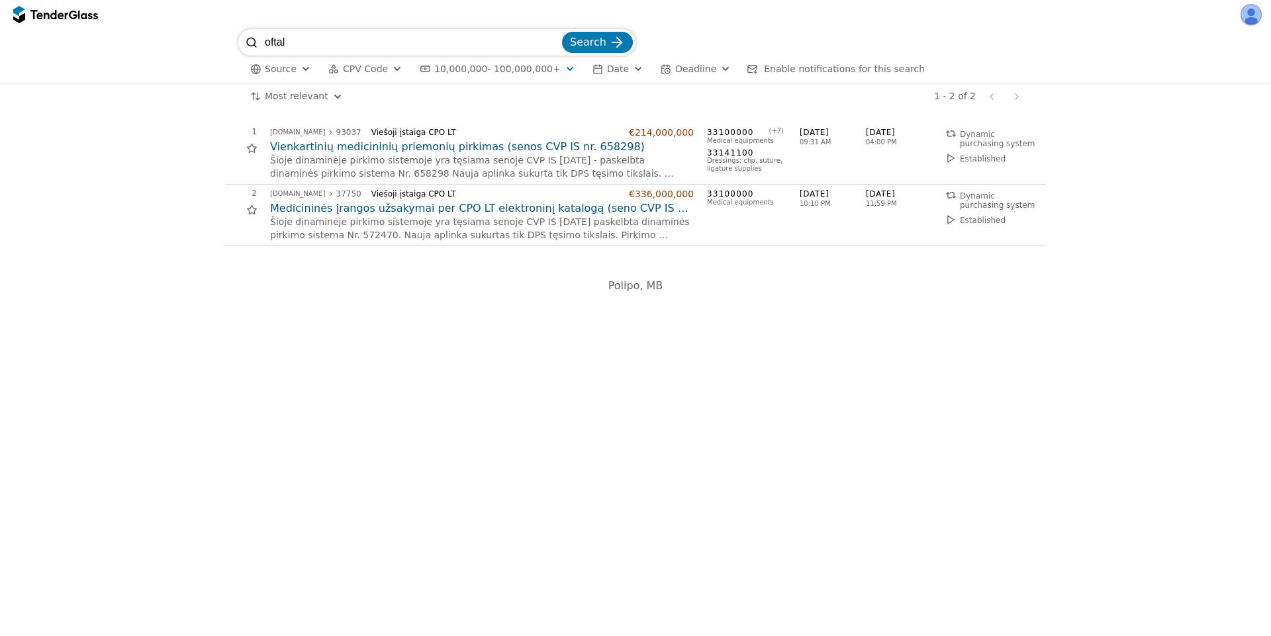
click at [558, 38] on input "oftal" at bounding box center [412, 42] width 295 height 26
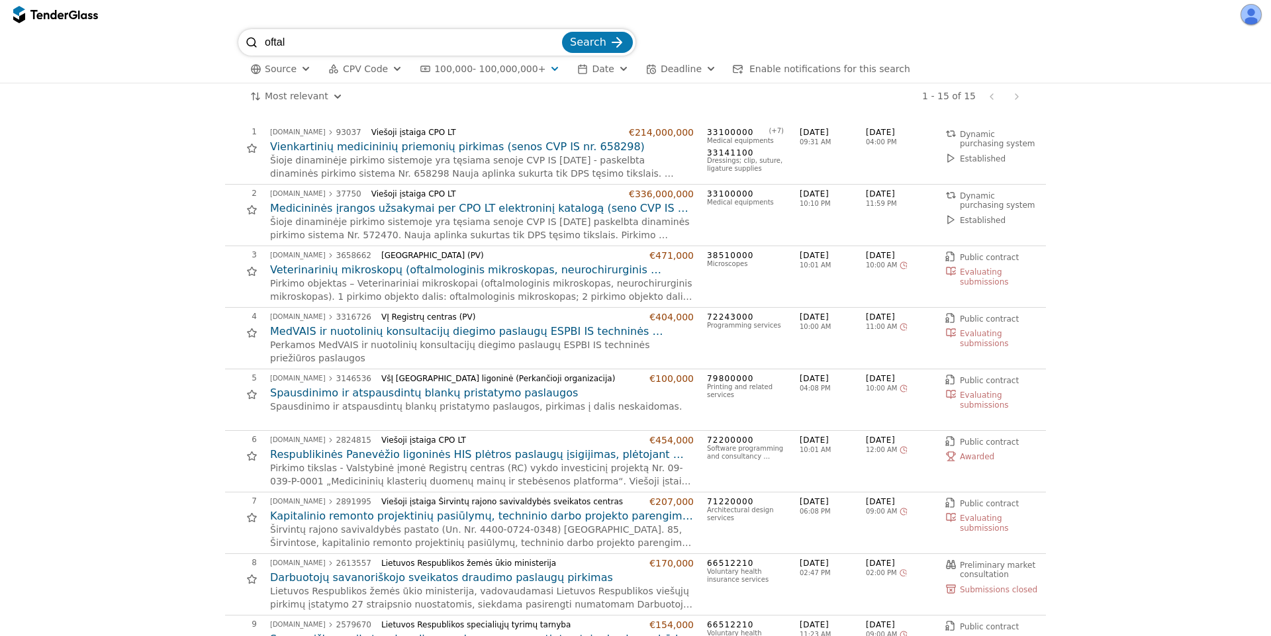
click at [512, 68] on span "100,000 - 100,000,000+" at bounding box center [489, 69] width 111 height 11
click at [584, 126] on span at bounding box center [531, 126] width 105 height 7
click at [571, 128] on span at bounding box center [584, 126] width 26 height 7
click at [591, 152] on span "Apply" at bounding box center [594, 151] width 26 height 11
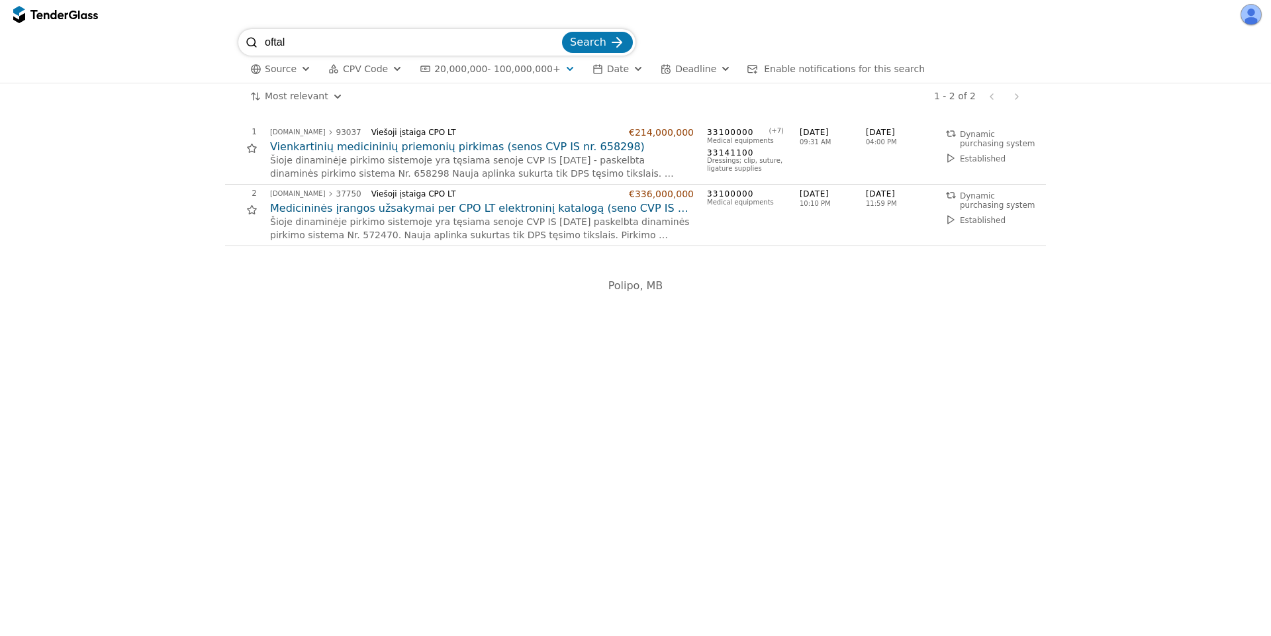
click at [555, 42] on input "oftal" at bounding box center [412, 42] width 295 height 26
click at [598, 35] on button "Search" at bounding box center [597, 42] width 71 height 21
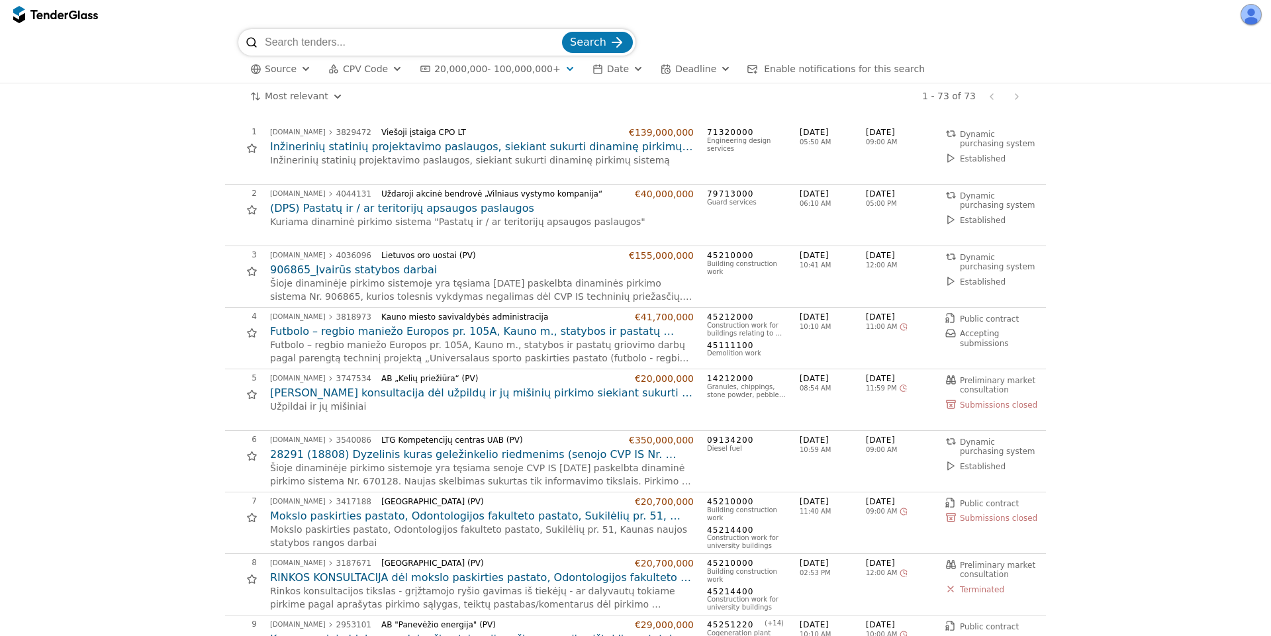
click at [553, 67] on div "button" at bounding box center [570, 68] width 48 height 45
drag, startPoint x: 547, startPoint y: 152, endPoint x: 563, endPoint y: 148, distance: 16.2
click at [547, 150] on span "Clear" at bounding box center [538, 151] width 24 height 11
click at [583, 151] on button "Apply" at bounding box center [586, 151] width 52 height 17
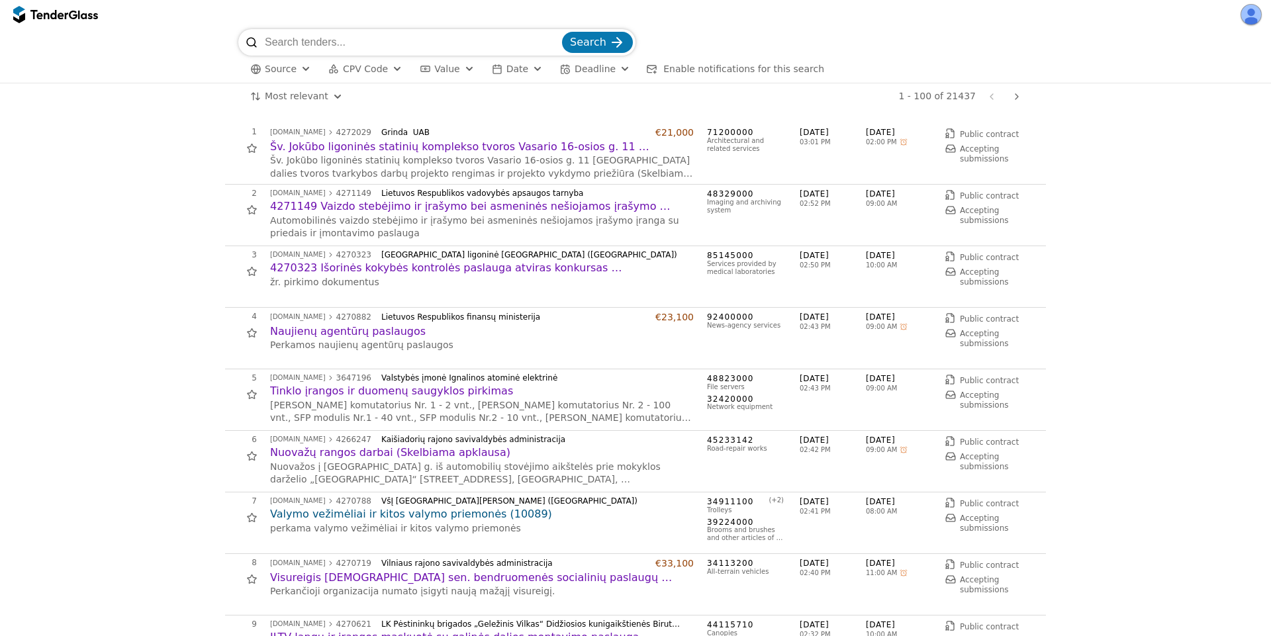
click at [360, 66] on span "CPV Code" at bounding box center [365, 69] width 45 height 11
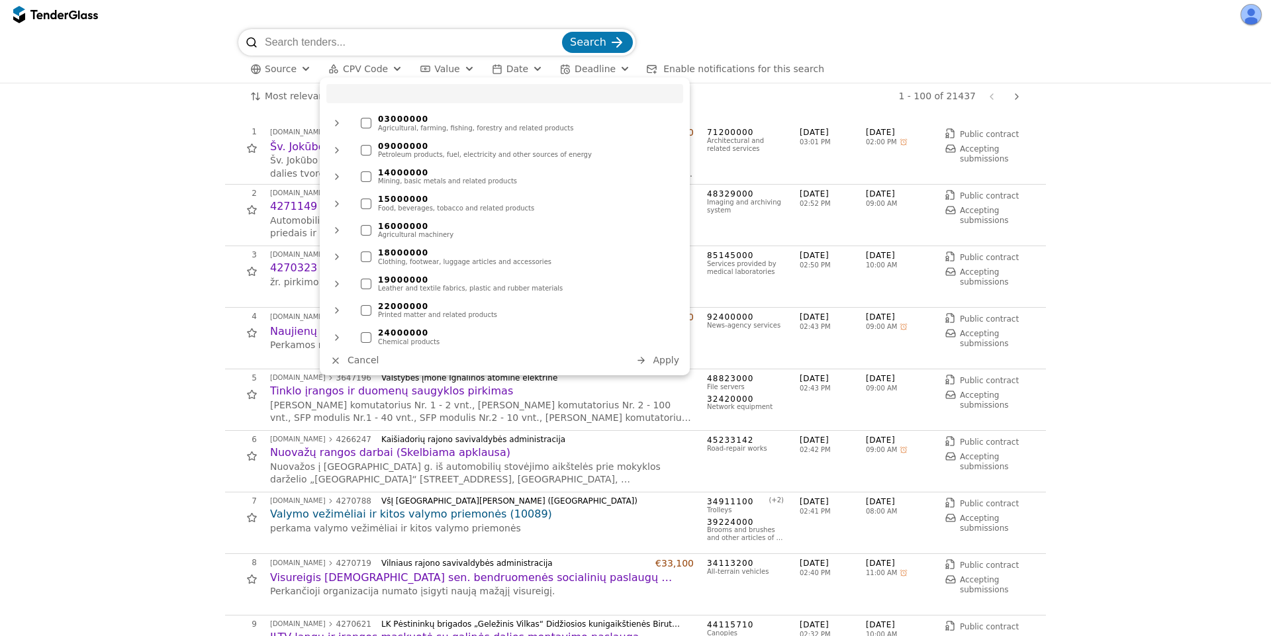
click at [272, 66] on span "Source" at bounding box center [281, 69] width 32 height 11
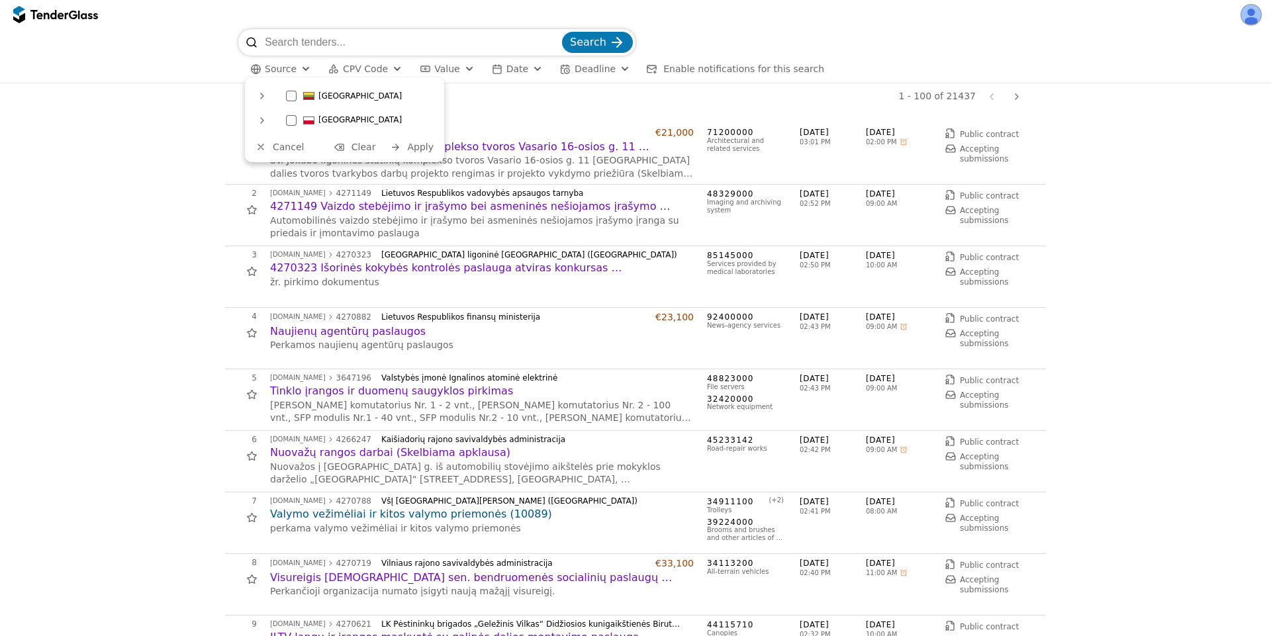
drag, startPoint x: 290, startPoint y: 125, endPoint x: 424, endPoint y: 151, distance: 136.8
click at [291, 125] on div "[GEOGRAPHIC_DATA]" at bounding box center [358, 119] width 158 height 21
click at [425, 146] on span "Apply" at bounding box center [420, 147] width 26 height 11
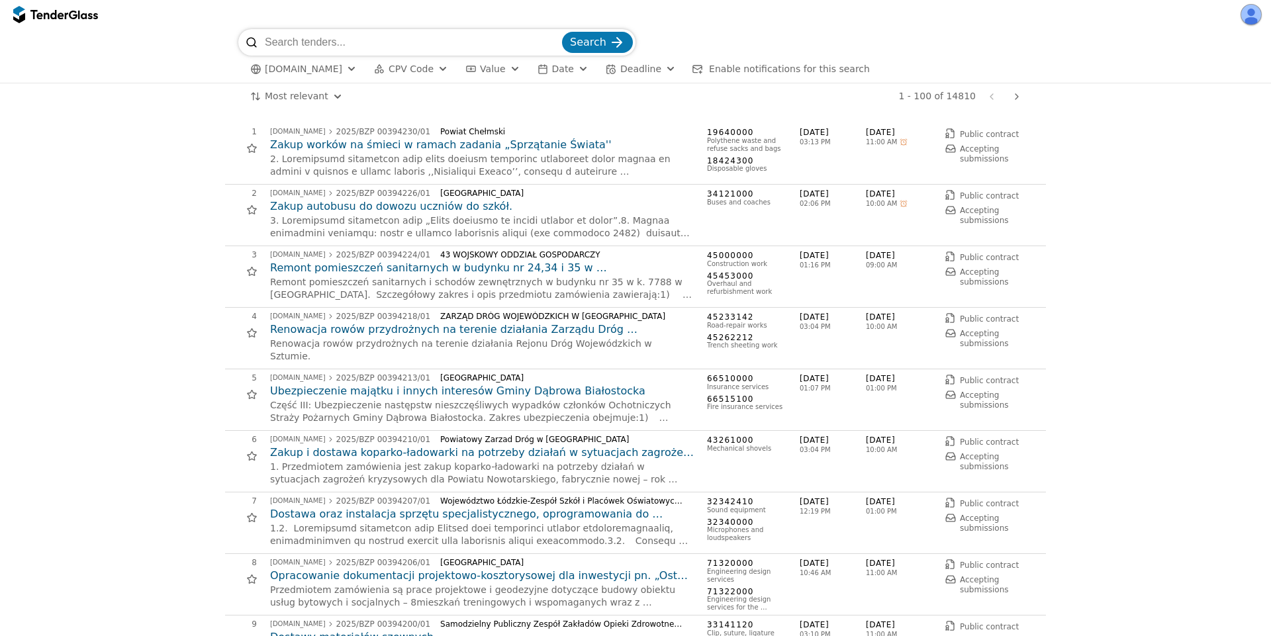
click at [408, 210] on h2 "Zakup autobusu do dowozu uczniów do szkół." at bounding box center [482, 206] width 424 height 15
click at [339, 392] on h2 "Ubezpieczenie majątku i innych interesów Gminy Dąbrowa Białostocka" at bounding box center [482, 391] width 424 height 15
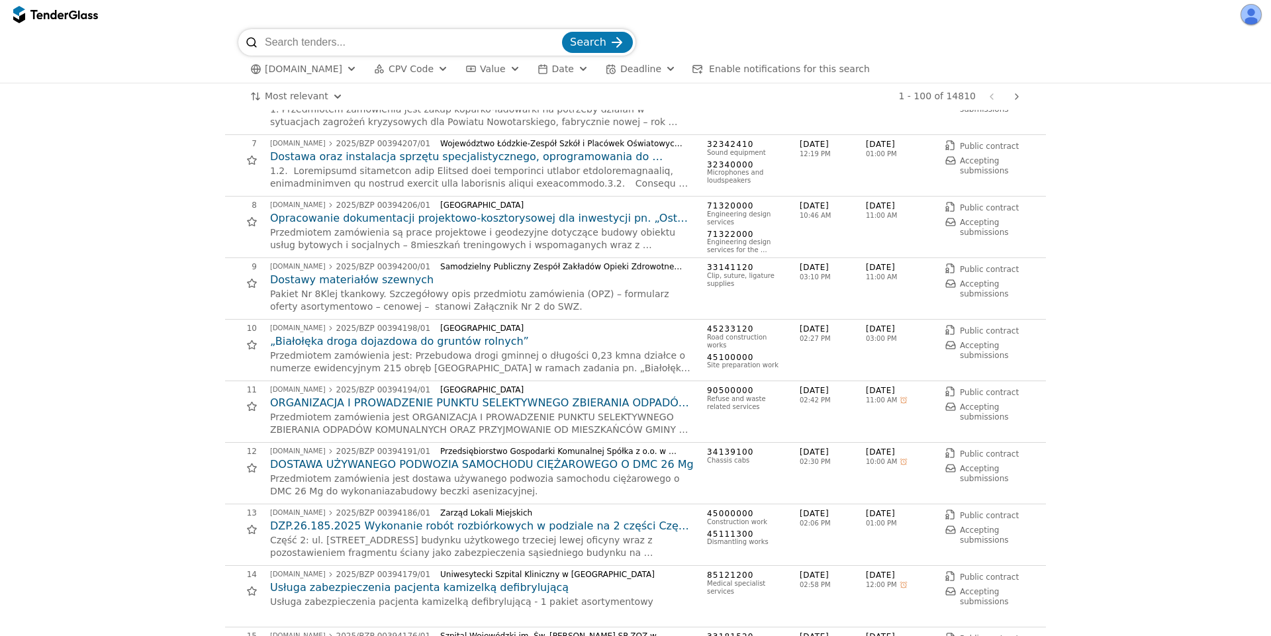
click at [364, 342] on h2 "„Białołęka droga dojazdowa do gruntów rolnych”" at bounding box center [482, 341] width 424 height 15
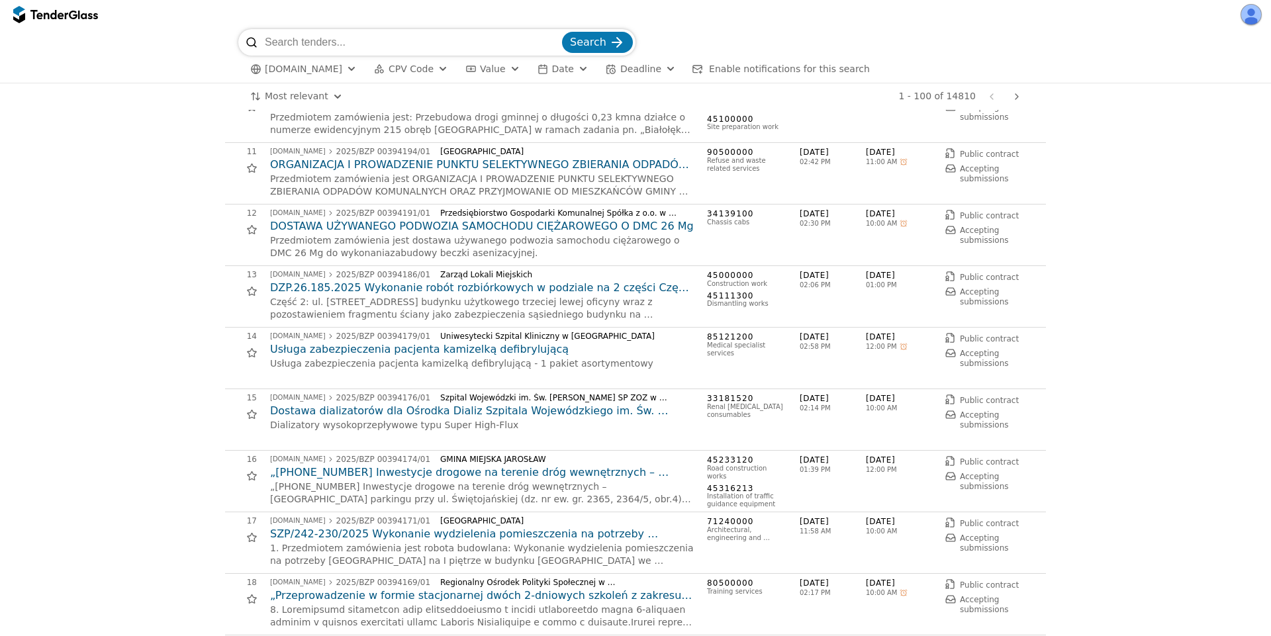
click at [420, 348] on h2 "Usługa zabezpieczenia pacjenta kamizelką defibrylującą" at bounding box center [482, 349] width 424 height 15
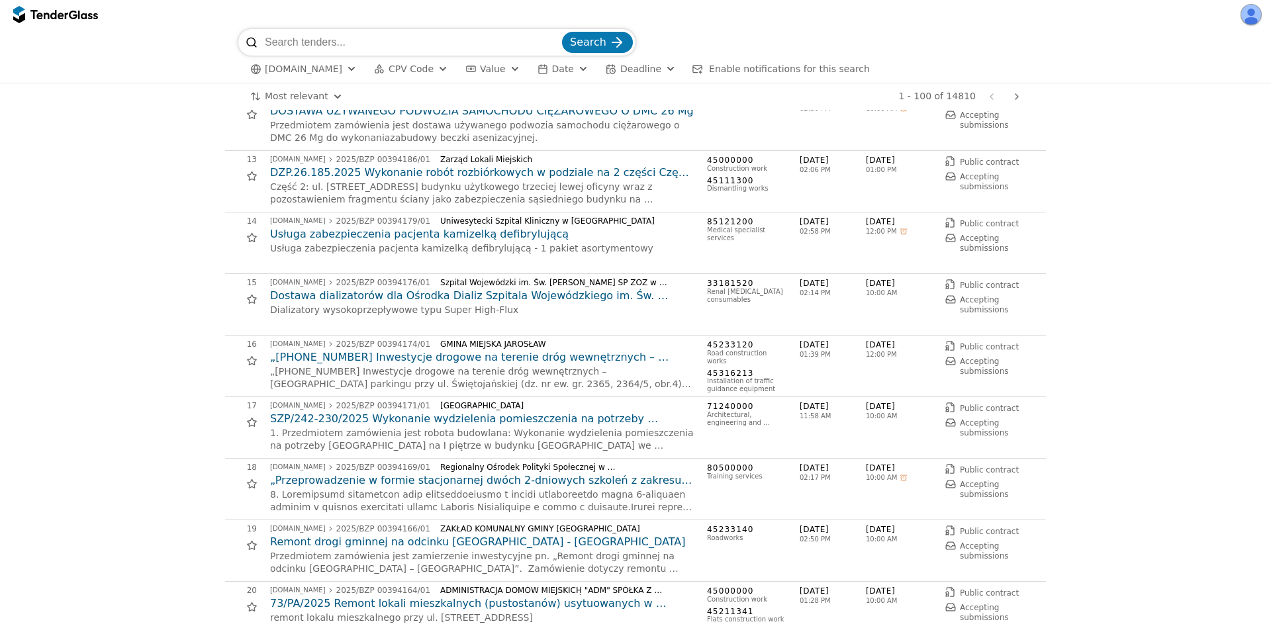
scroll to position [834, 0]
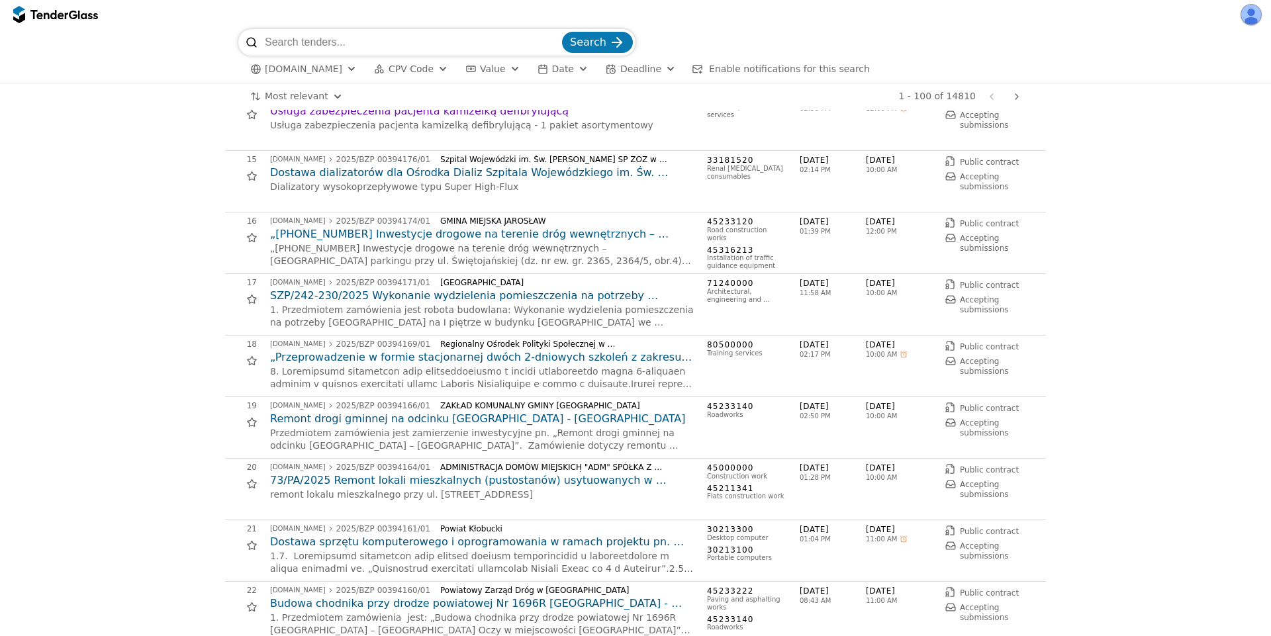
click at [453, 295] on h2 "SZP/242-230/2025 Wykonanie wydzielenia pomieszczenia na potrzeby [GEOGRAPHIC_DA…" at bounding box center [482, 296] width 424 height 15
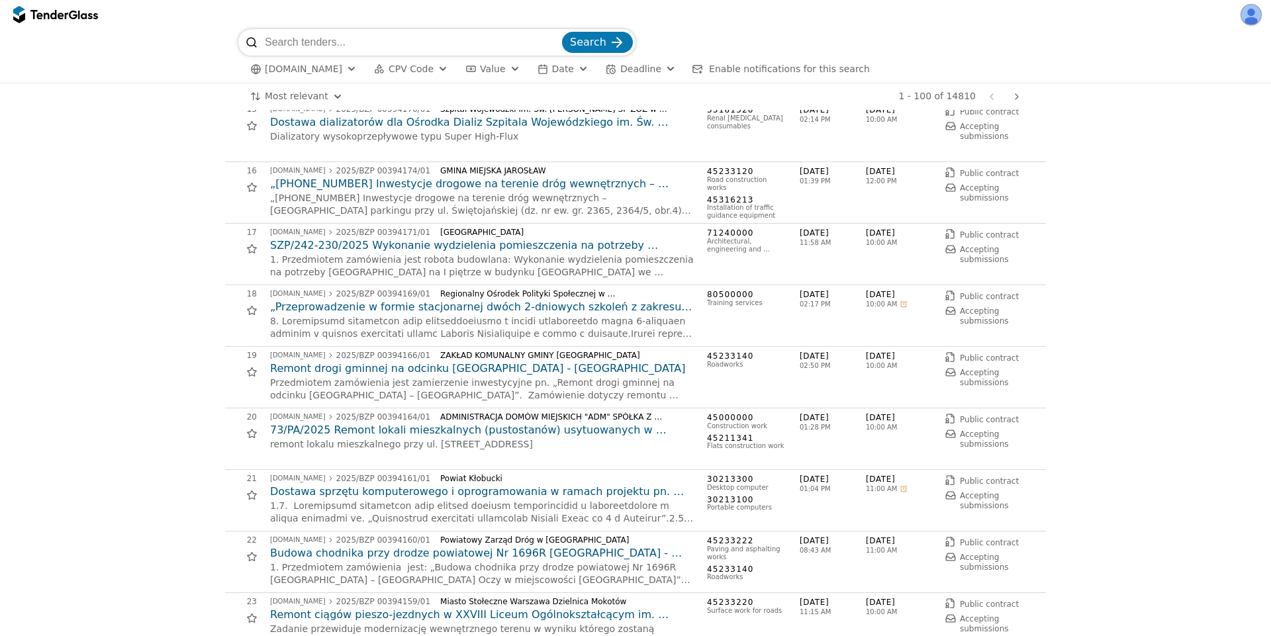
scroll to position [1072, 0]
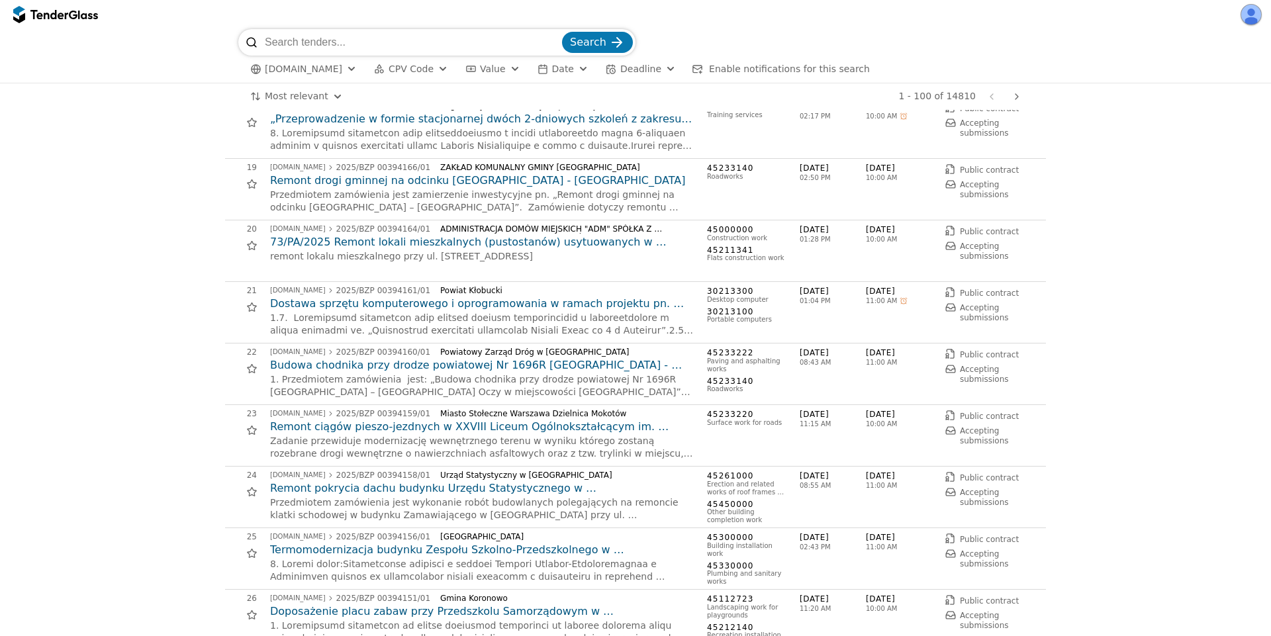
click at [400, 422] on h2 "Remont ciągów pieszo-jezdnych w XXVIII Liceum Ogólnokształcącym im. [PERSON_NAM…" at bounding box center [482, 427] width 424 height 15
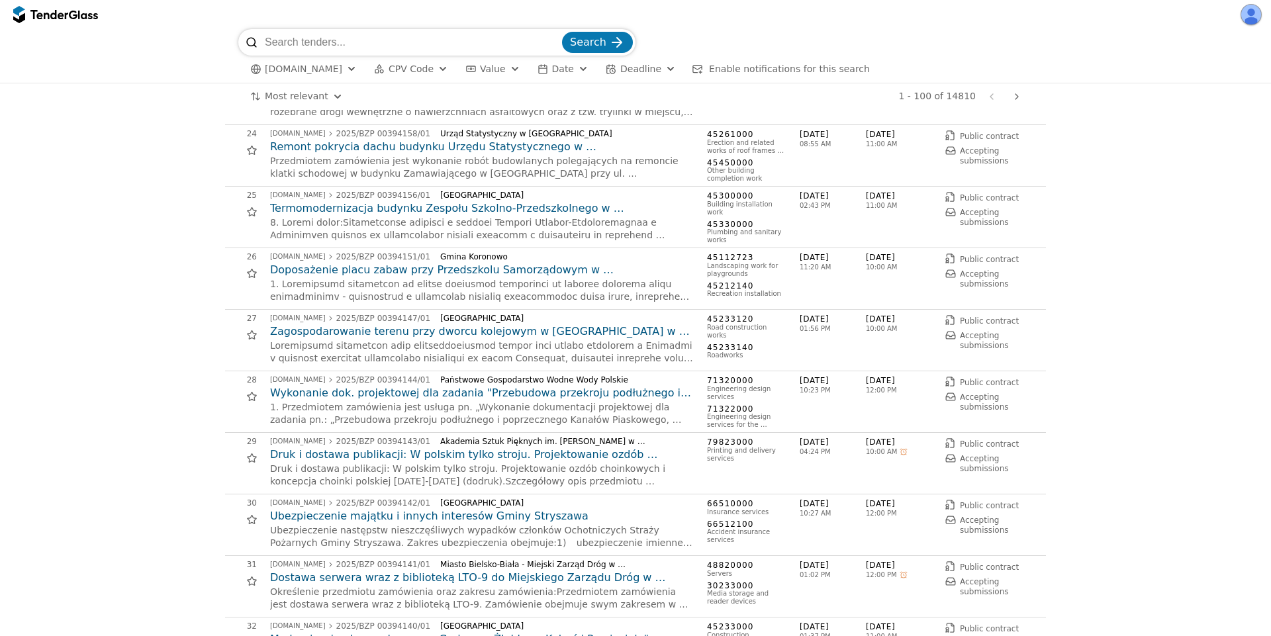
scroll to position [1430, 0]
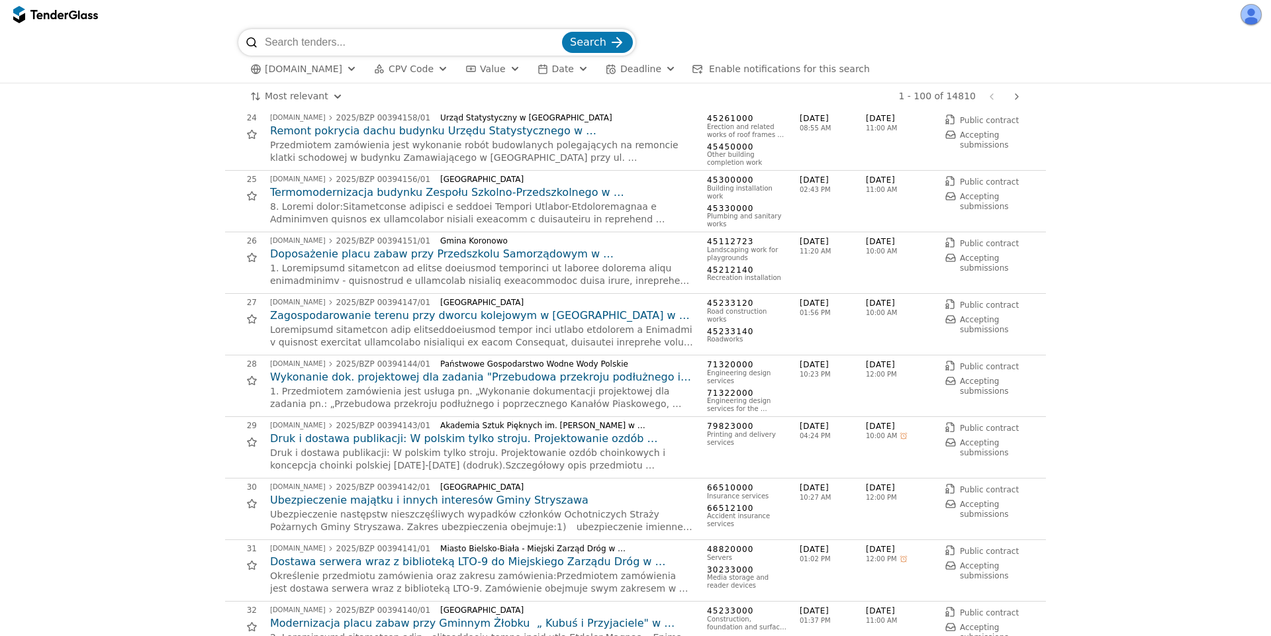
click at [418, 375] on h2 "Wykonanie dok. projektowej dla zadania "Przebudowa przekroju podłużnego i poprz…" at bounding box center [482, 377] width 424 height 15
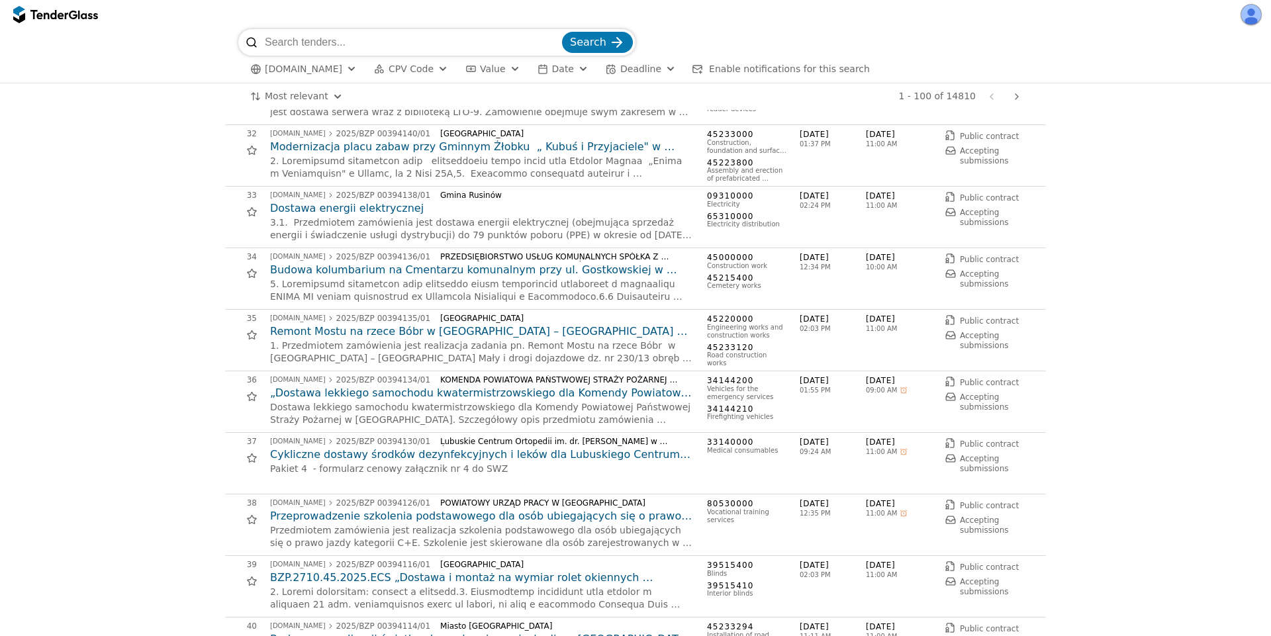
click at [404, 389] on h2 "„Dostawa lekkiego samochodu kwatermistrzowskiego dla Komendy Powiatowej Państwo…" at bounding box center [482, 393] width 424 height 15
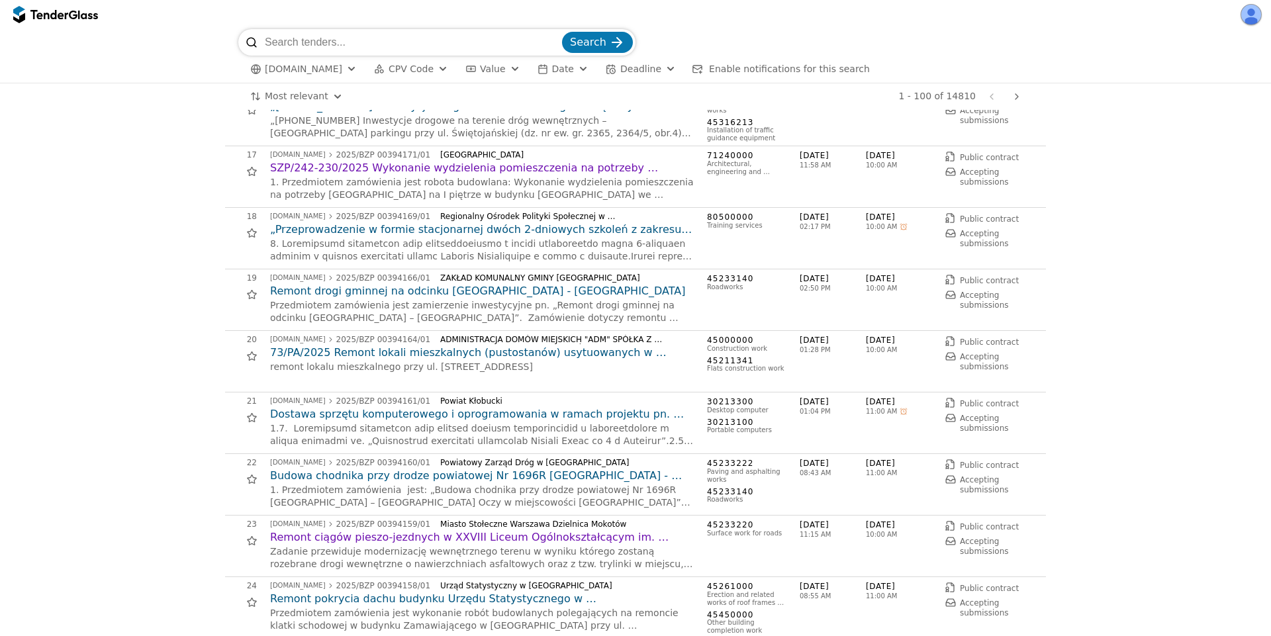
scroll to position [834, 0]
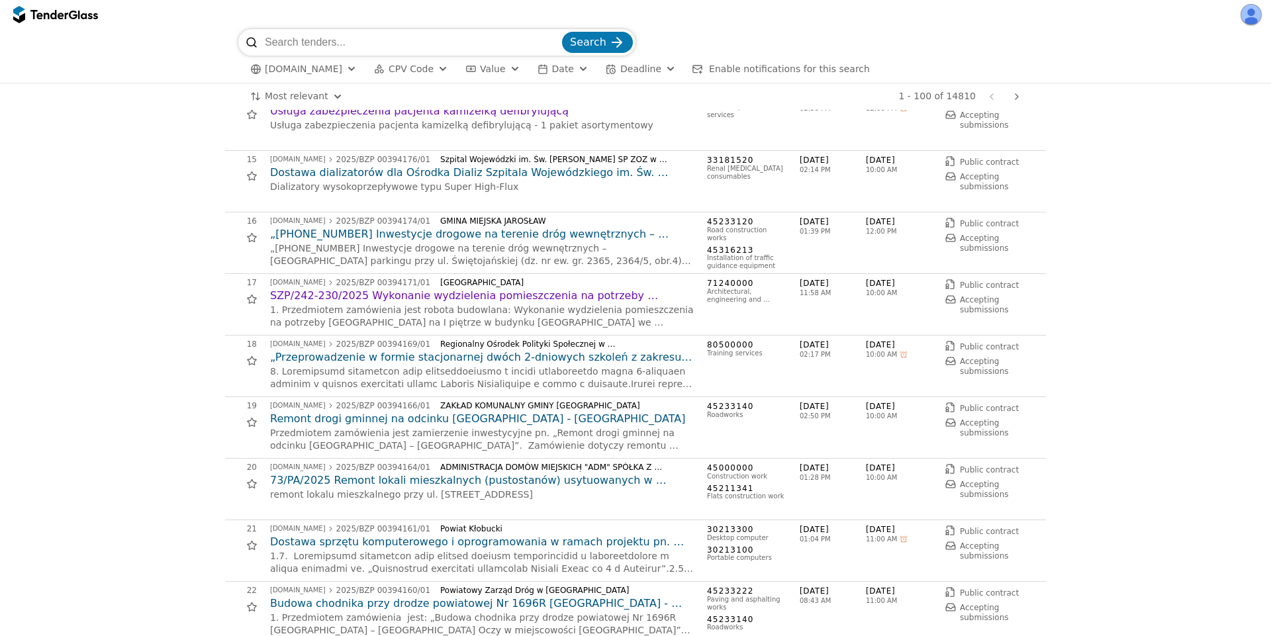
click at [359, 234] on h2 "„[PHONE_NUMBER] Inwestycje drogowe na terenie dróg wewnętrznych – [GEOGRAPHIC_D…" at bounding box center [482, 234] width 424 height 15
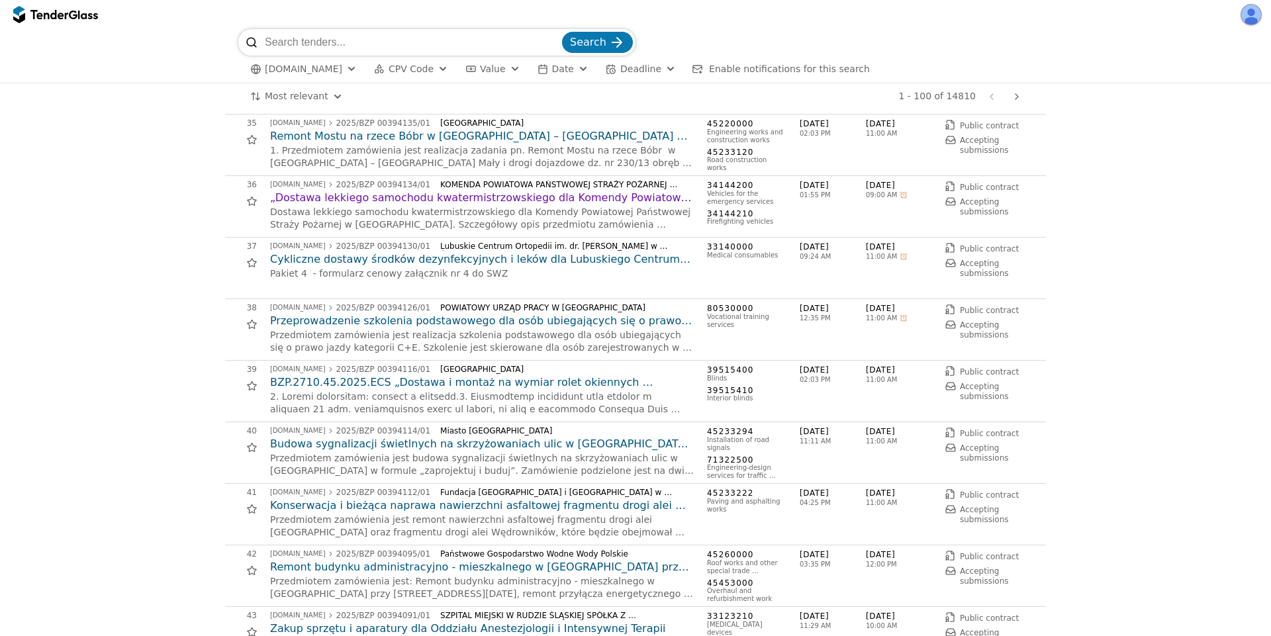
scroll to position [2264, 0]
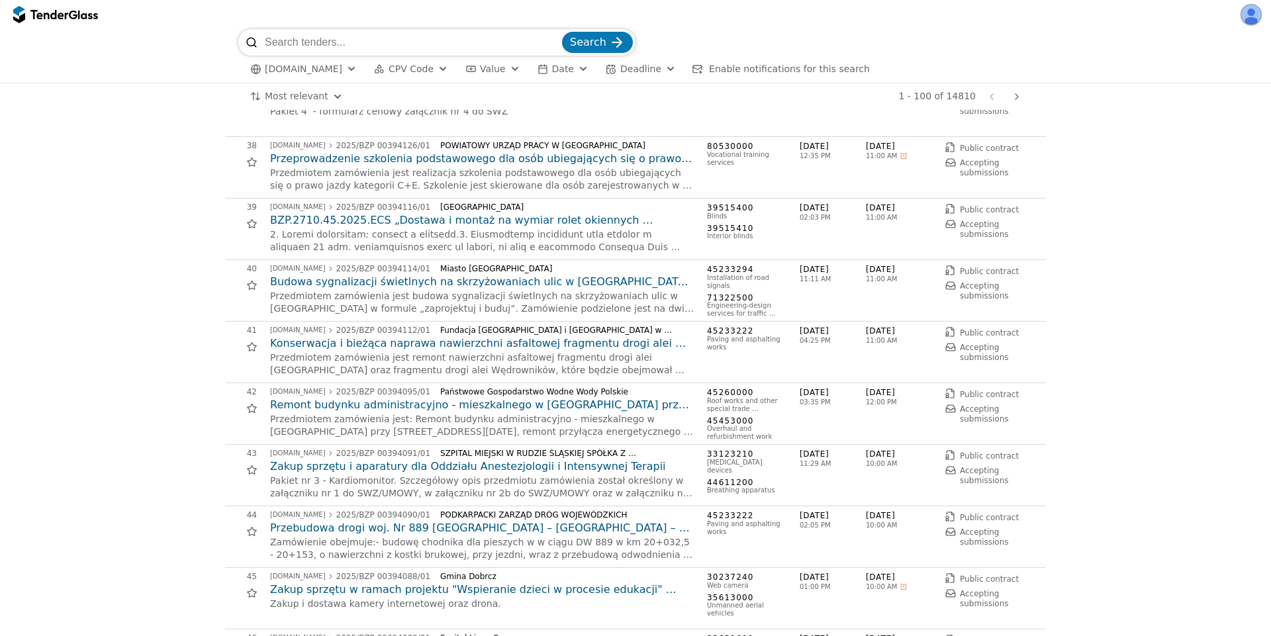
click at [357, 464] on h2 "Zakup sprzętu i aparatury dla Oddziału Anestezjologii i Intensywnej Terapii" at bounding box center [482, 466] width 424 height 15
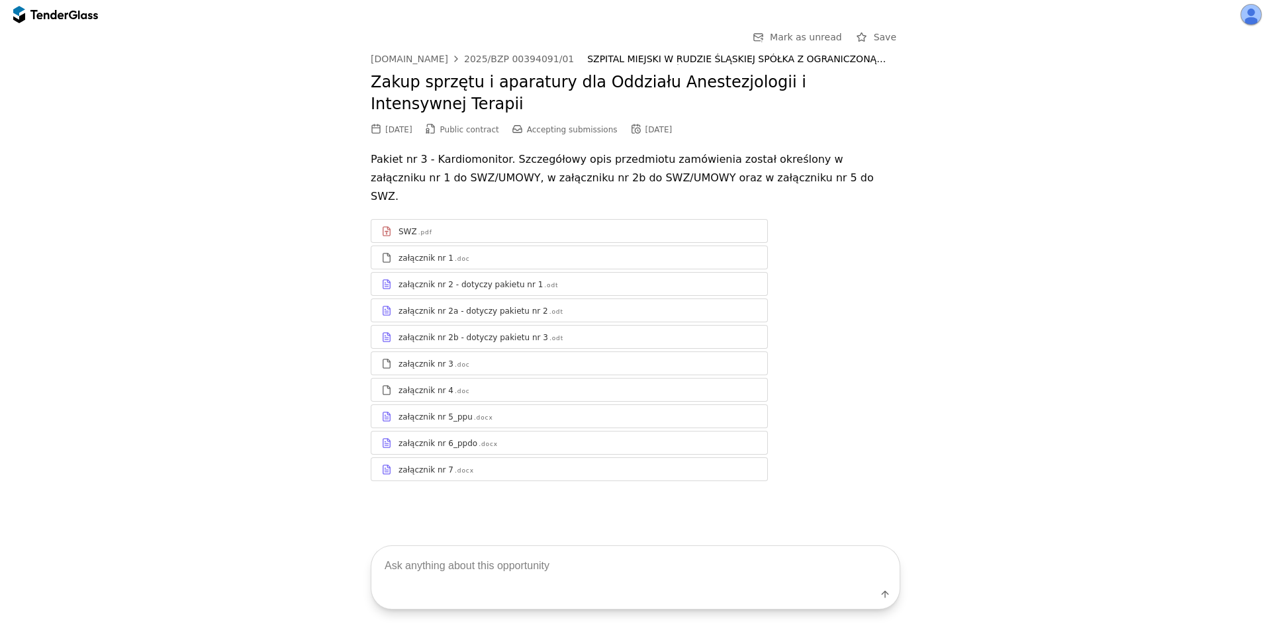
click at [521, 279] on div "załącznik nr 2 - dotyczy pakietu nr 1" at bounding box center [470, 284] width 144 height 11
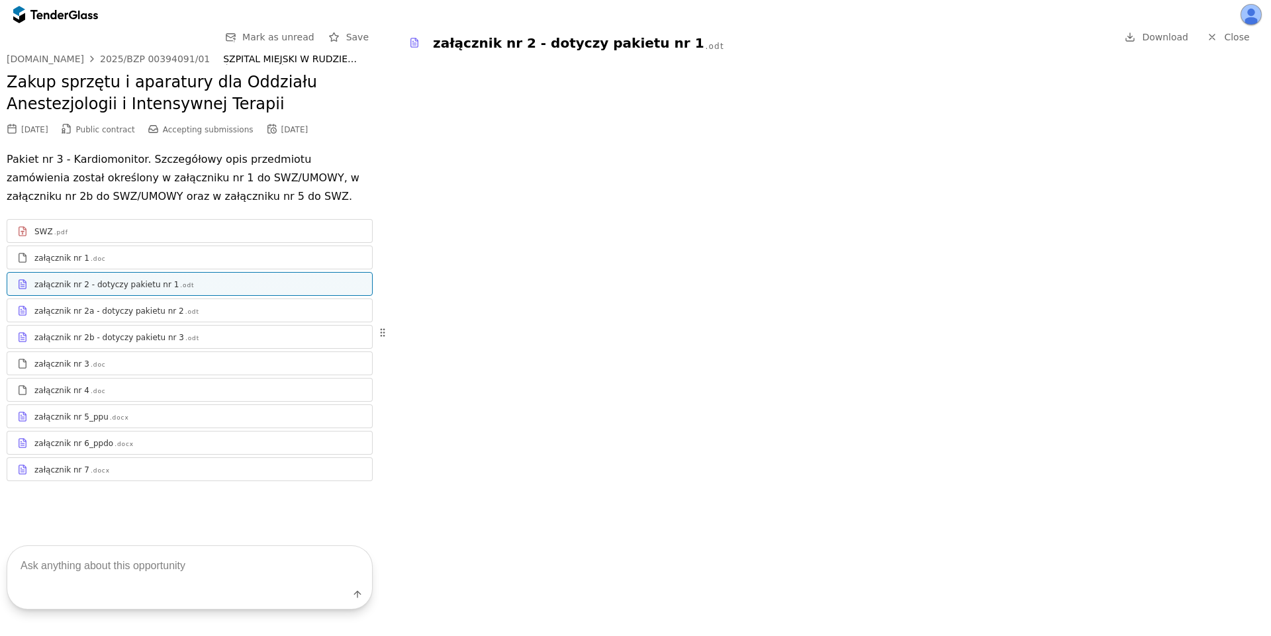
click at [235, 338] on div "załącznik nr 2b - dotyczy pakietu nr 3 .odt" at bounding box center [198, 337] width 328 height 11
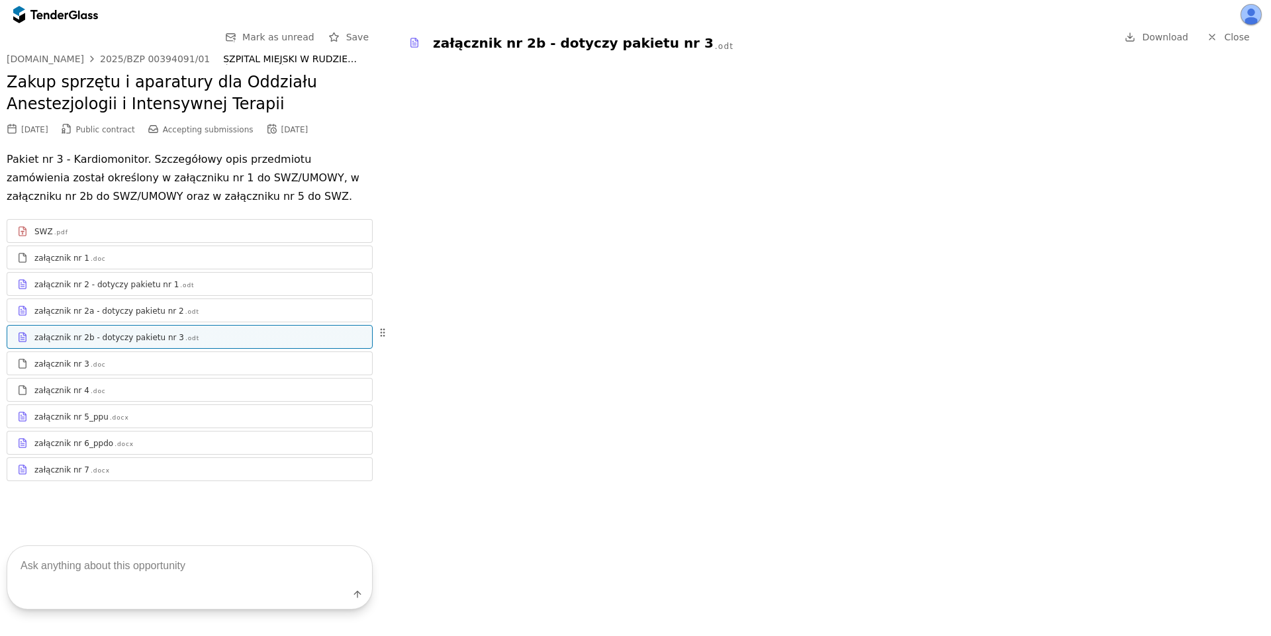
click at [220, 367] on div "załącznik nr 3 .doc" at bounding box center [198, 364] width 328 height 11
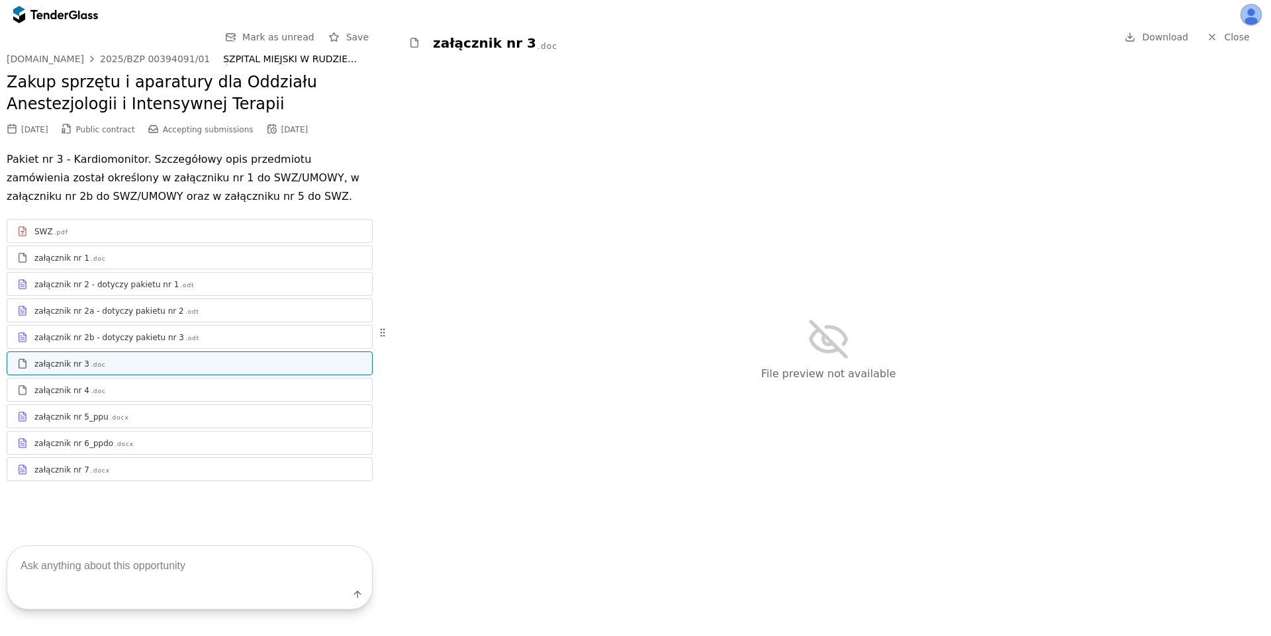
click at [197, 418] on div "załącznik nr 5_ppu .docx" at bounding box center [198, 417] width 328 height 11
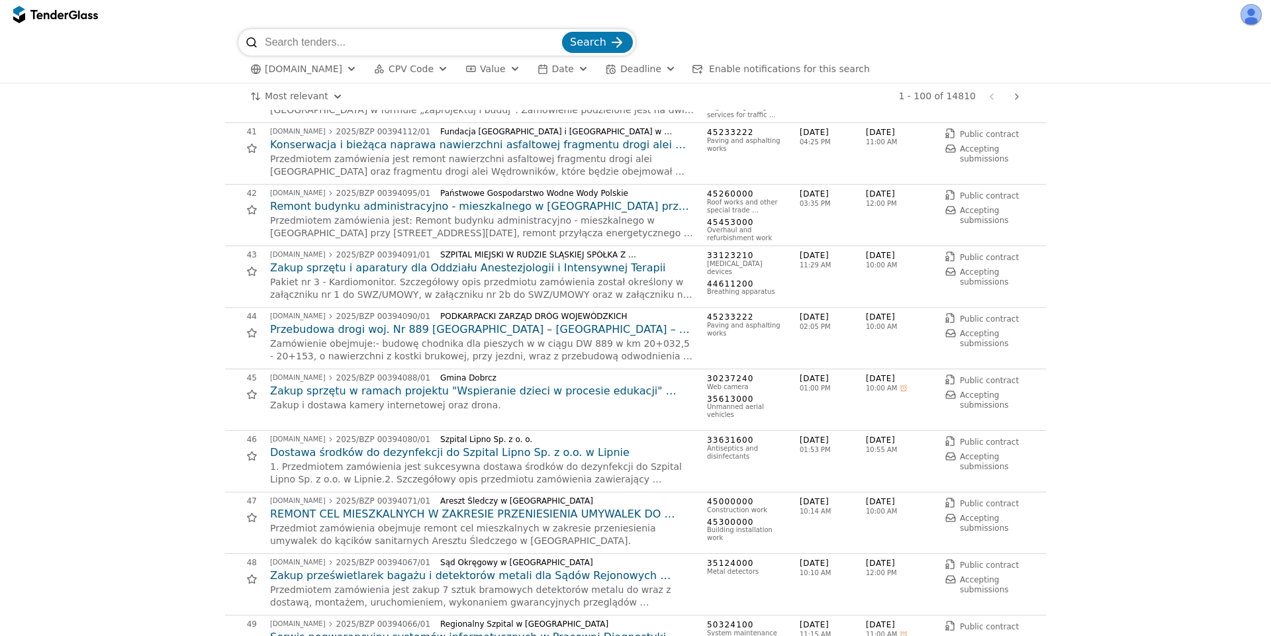
scroll to position [2859, 0]
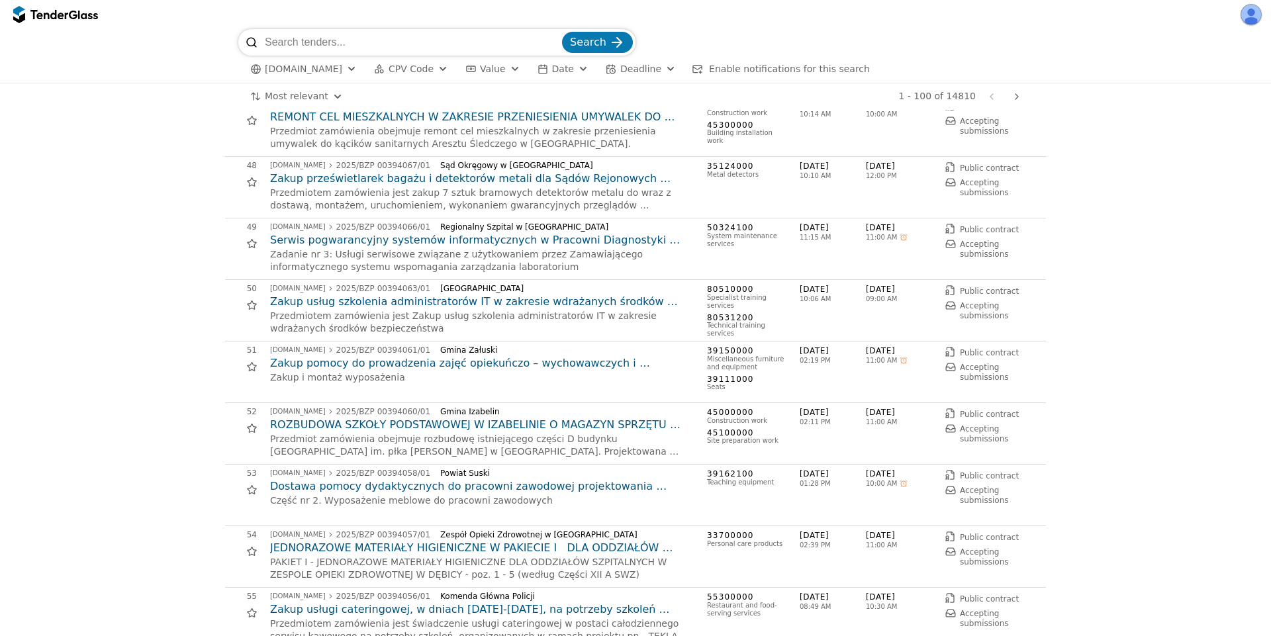
click at [355, 422] on h2 "ROZBUDOWA SZKOŁY PODSTAWOWEJ W IZABELINIE O MAGAZYN SPRZĘTU SPORTOWEGO" at bounding box center [482, 425] width 424 height 15
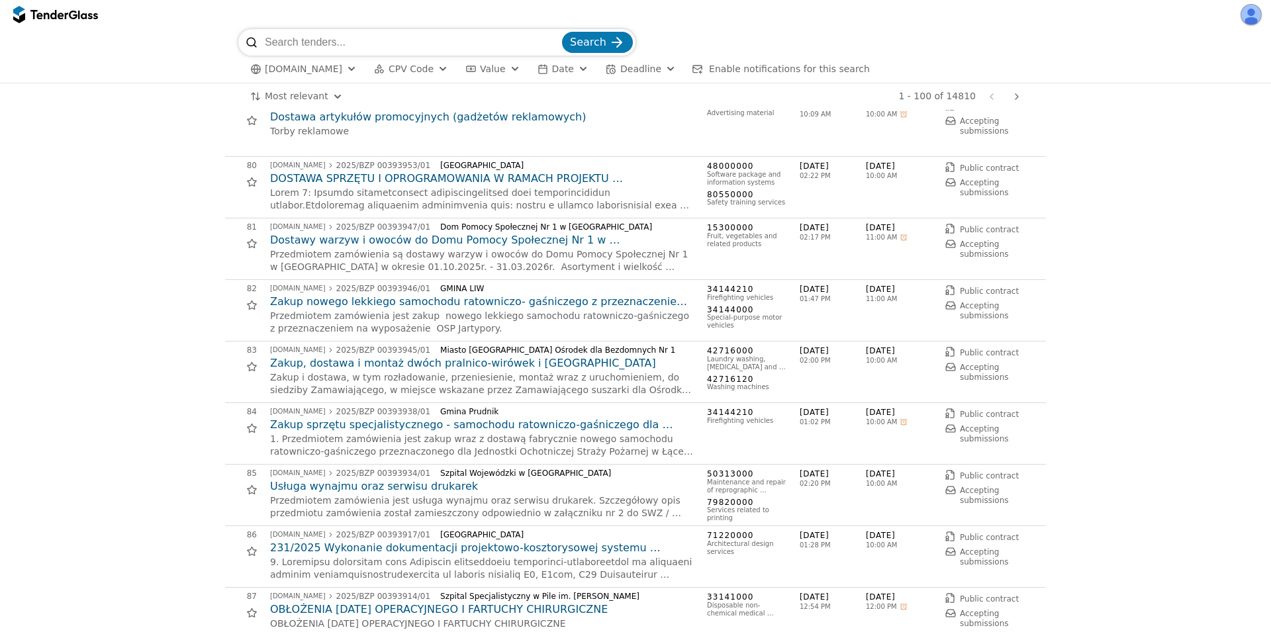
scroll to position [4885, 0]
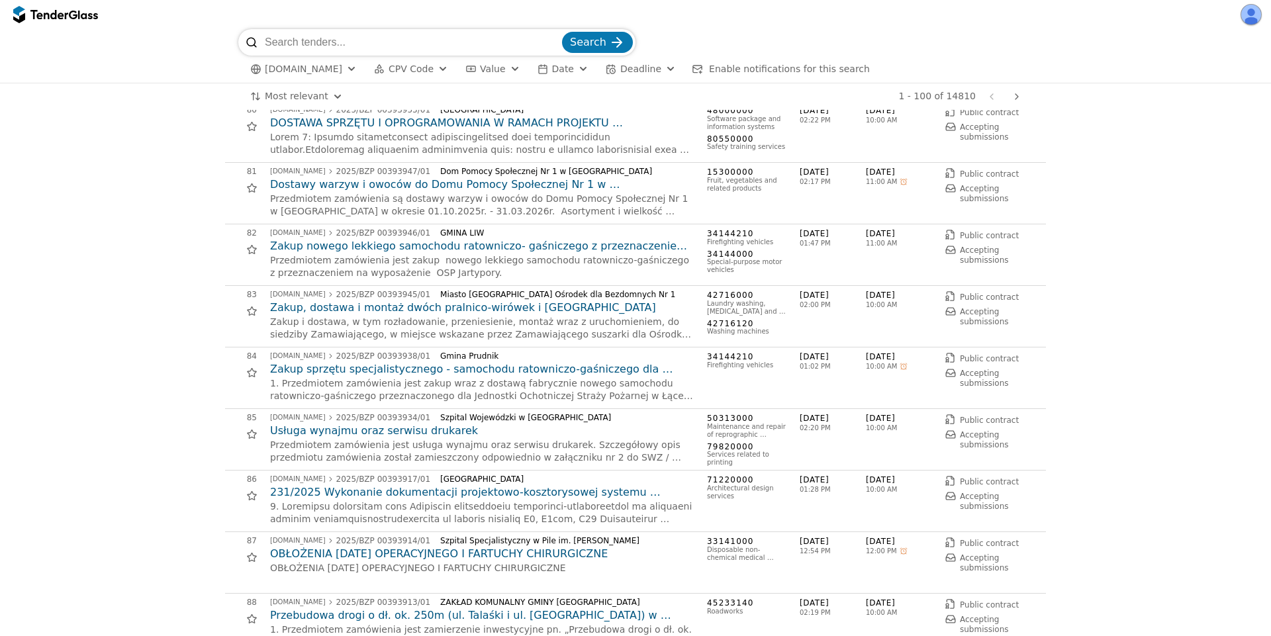
click at [408, 498] on h2 "231/2025 Wykonanie dokumentacji projektowo-kosztorysowej systemu instalacji fot…" at bounding box center [482, 492] width 424 height 15
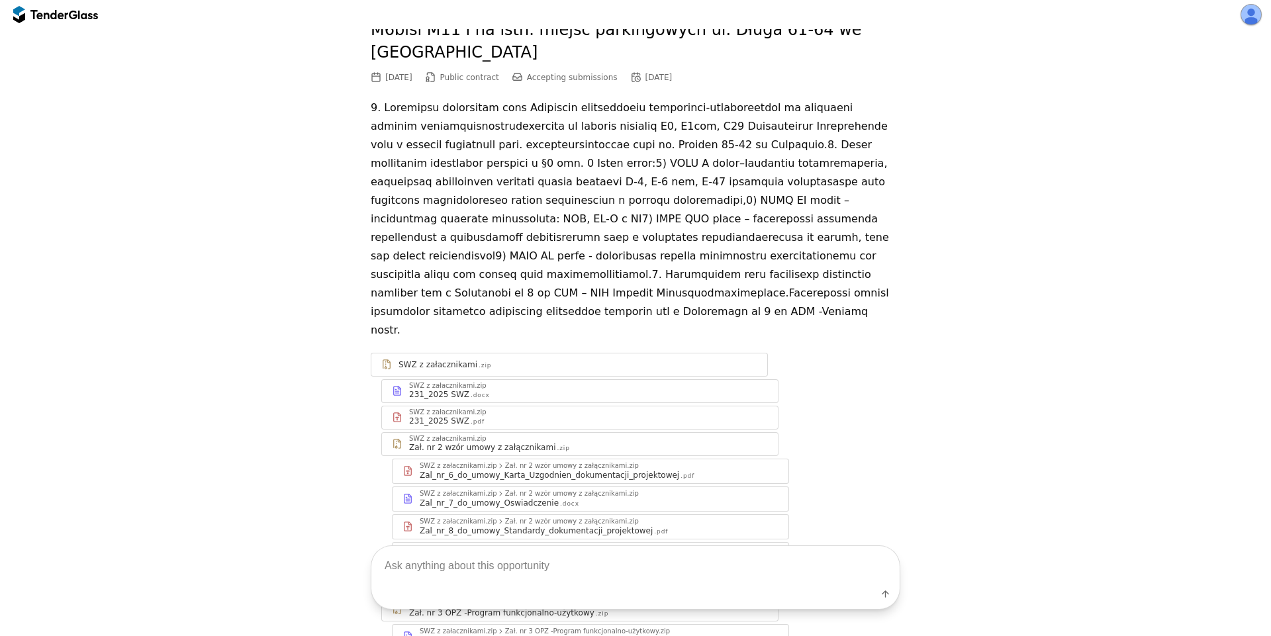
scroll to position [242, 0]
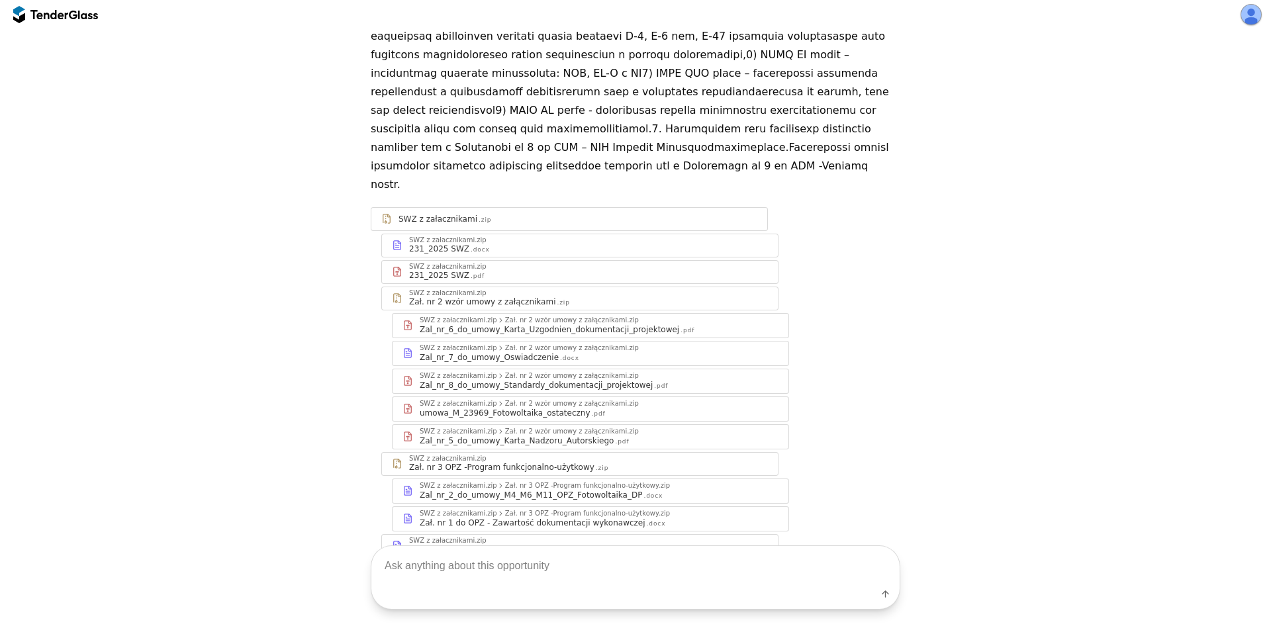
click at [520, 345] on div "Zał. nr 2 wzór umowy z załącznikami.zip" at bounding box center [572, 348] width 134 height 7
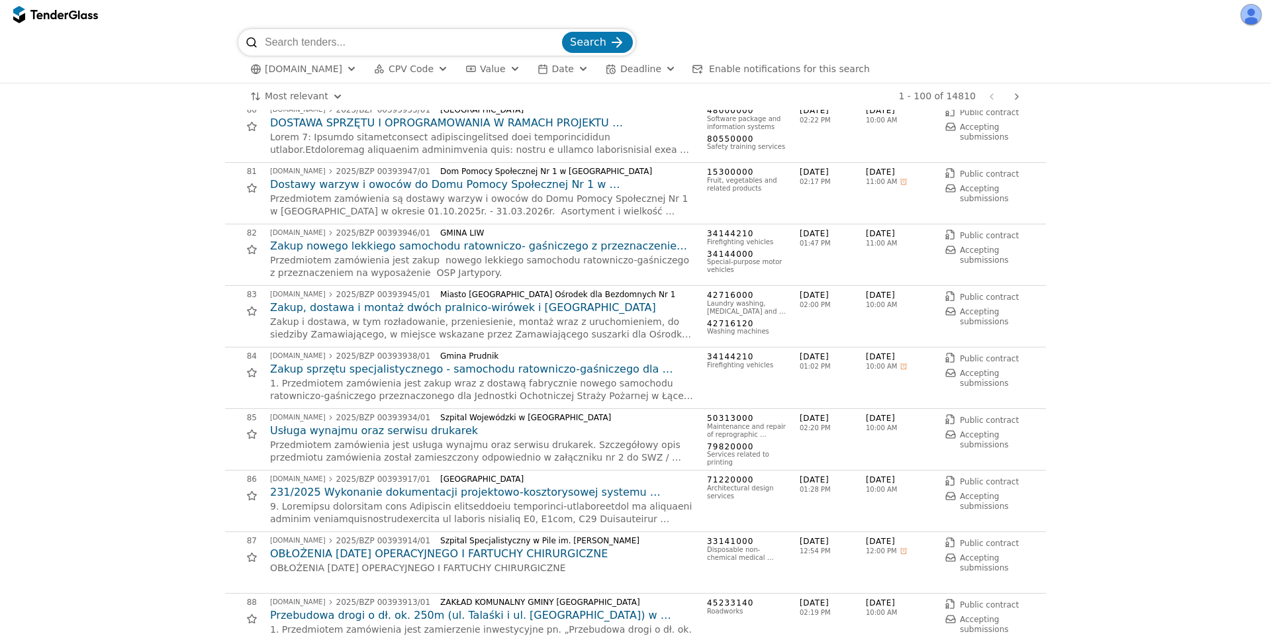
scroll to position [5480, 0]
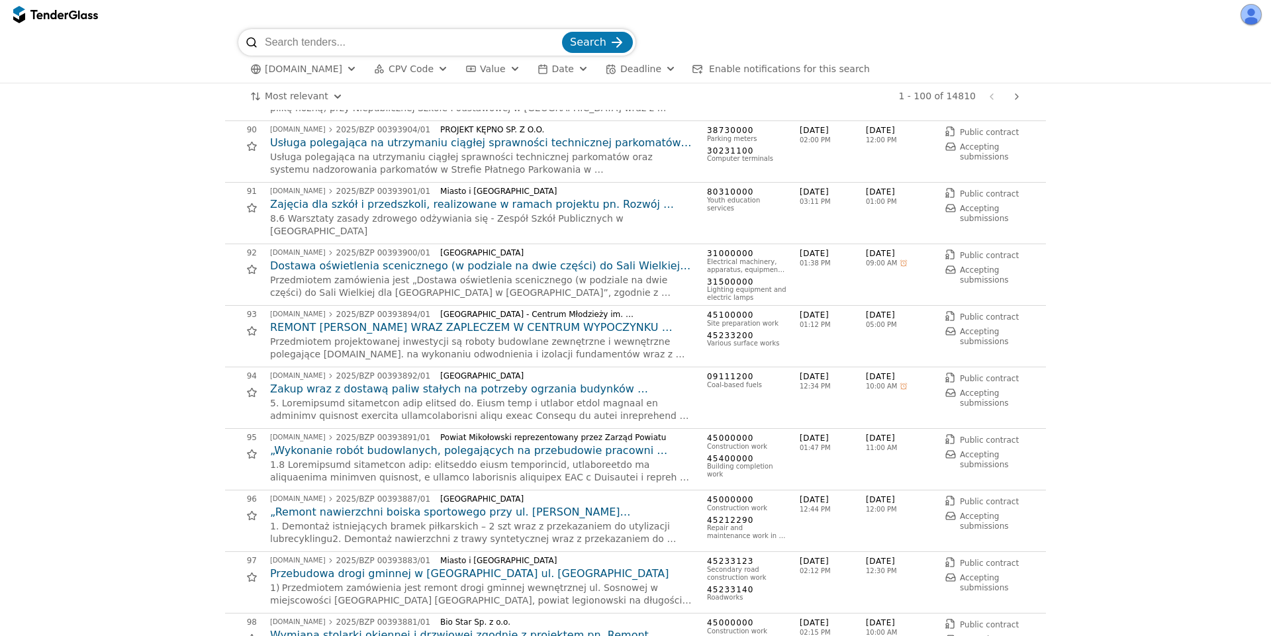
click at [426, 457] on h2 "„Wykonanie robót budowlanych, polegających na przebudowie pracowni spawalni, w …" at bounding box center [482, 450] width 424 height 15
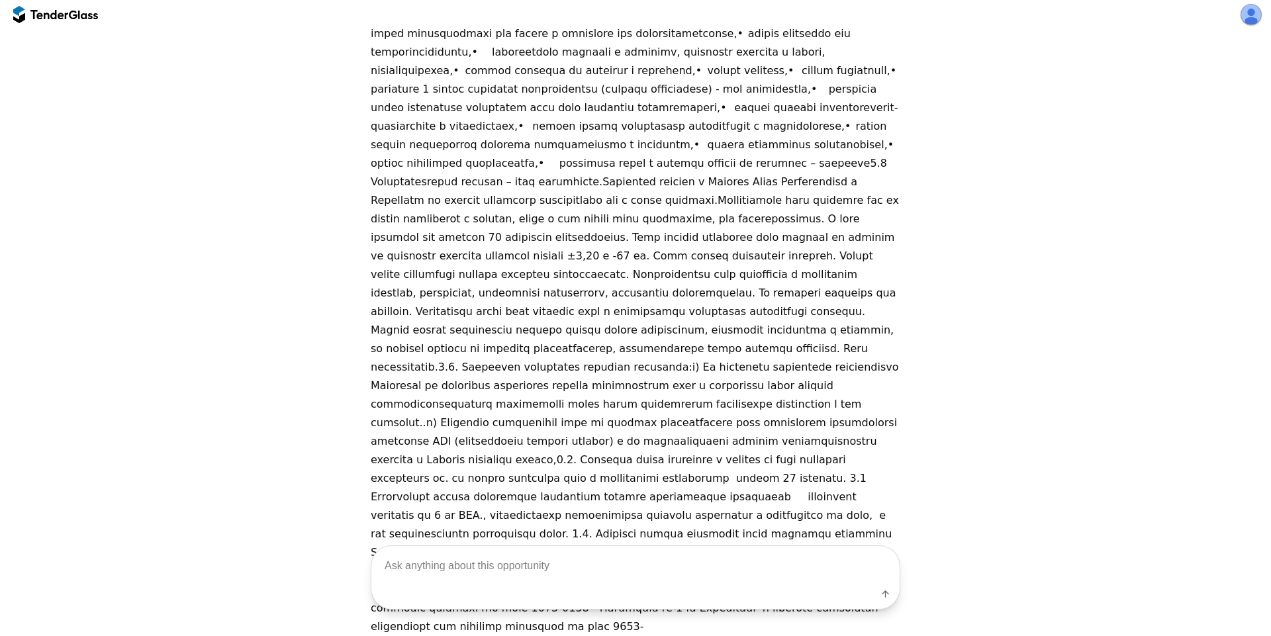
scroll to position [448, 0]
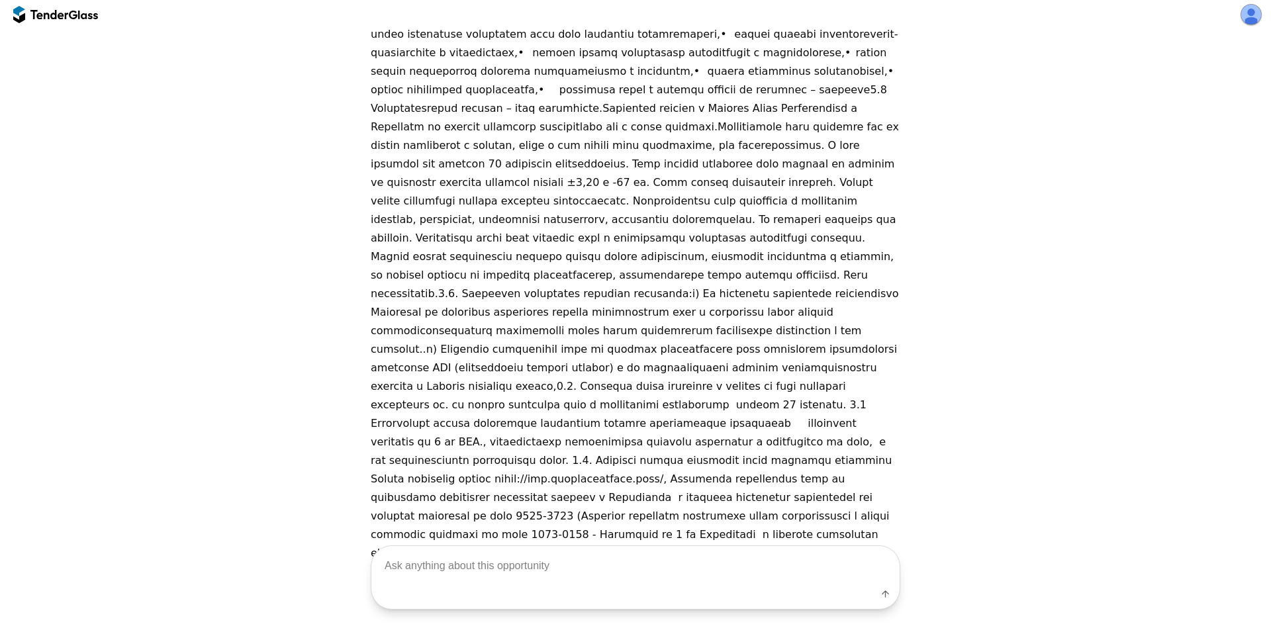
click at [408, 457] on p at bounding box center [636, 173] width 530 height 853
click at [496, 561] on textarea at bounding box center [635, 565] width 528 height 39
type textarea "What this about?"
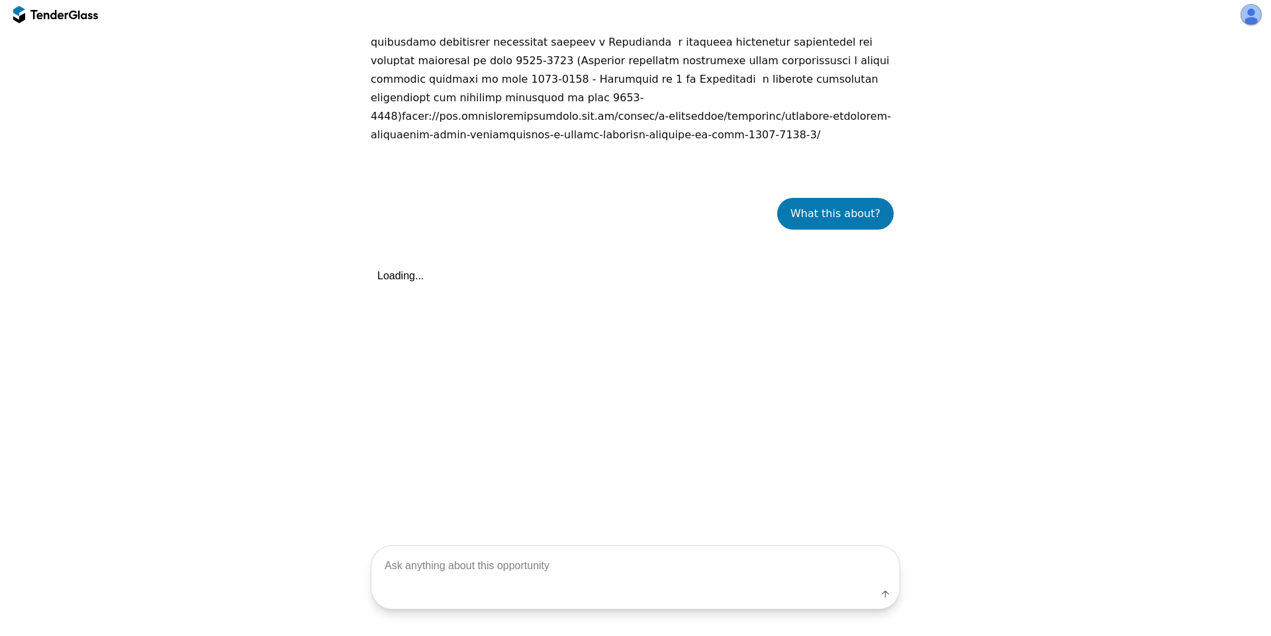
scroll to position [935, 0]
